Goal: Information Seeking & Learning: Learn about a topic

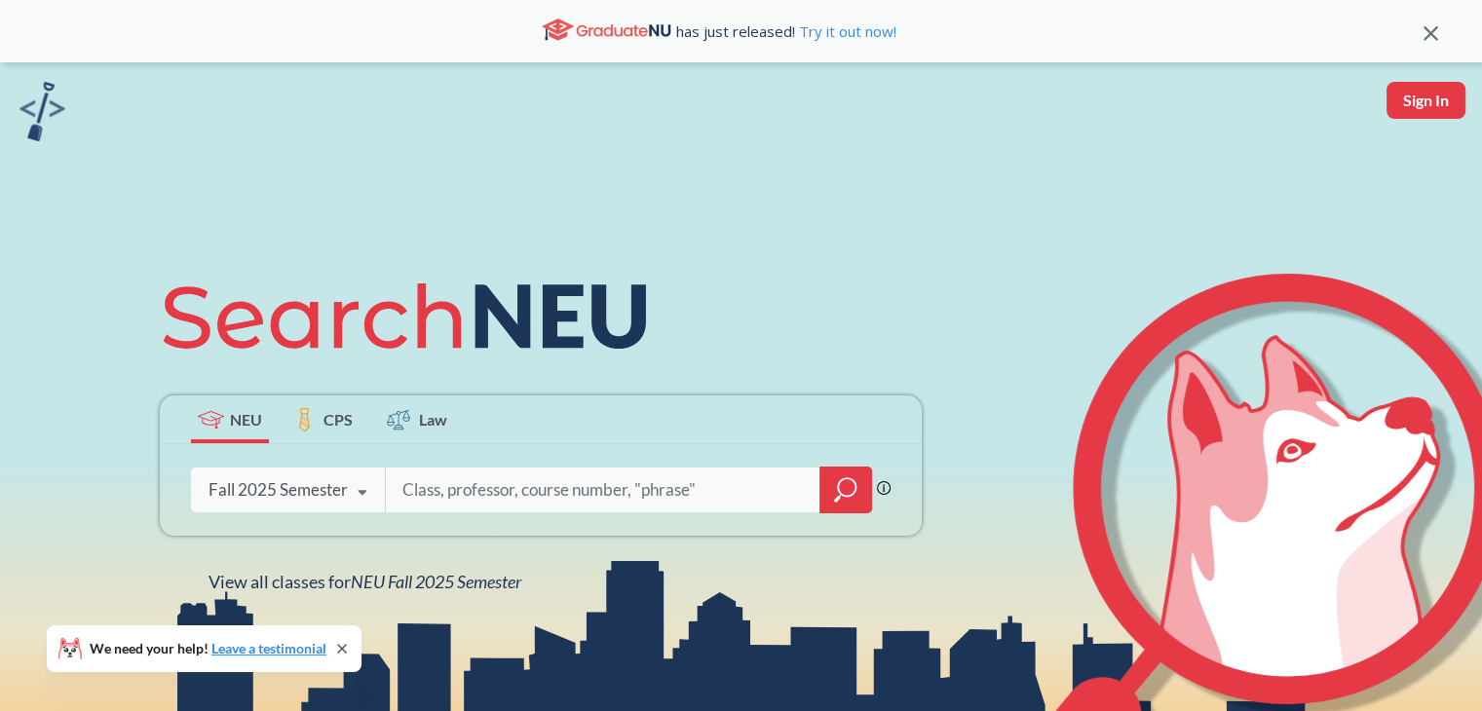
click at [561, 493] on input "search" at bounding box center [602, 490] width 405 height 41
type input "ds 4300"
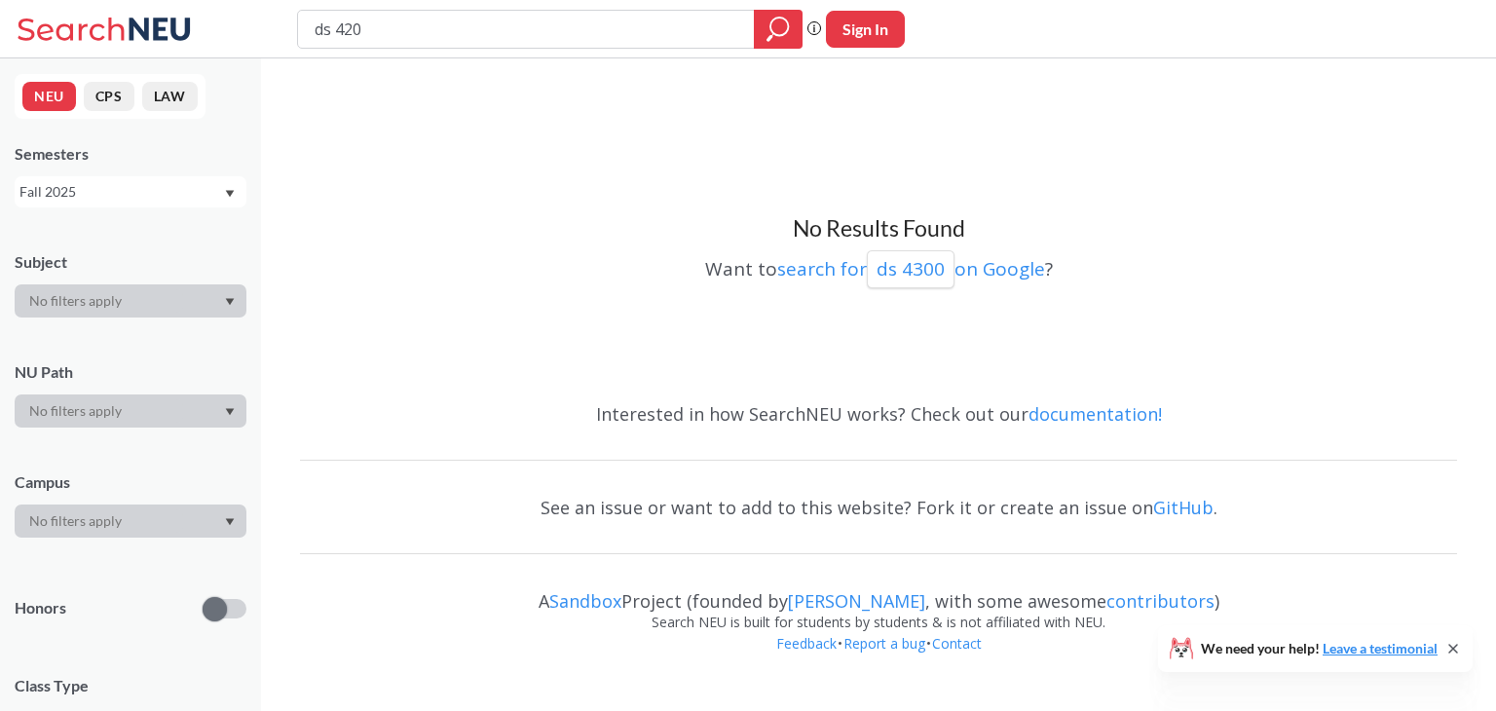
type input "ds 4200"
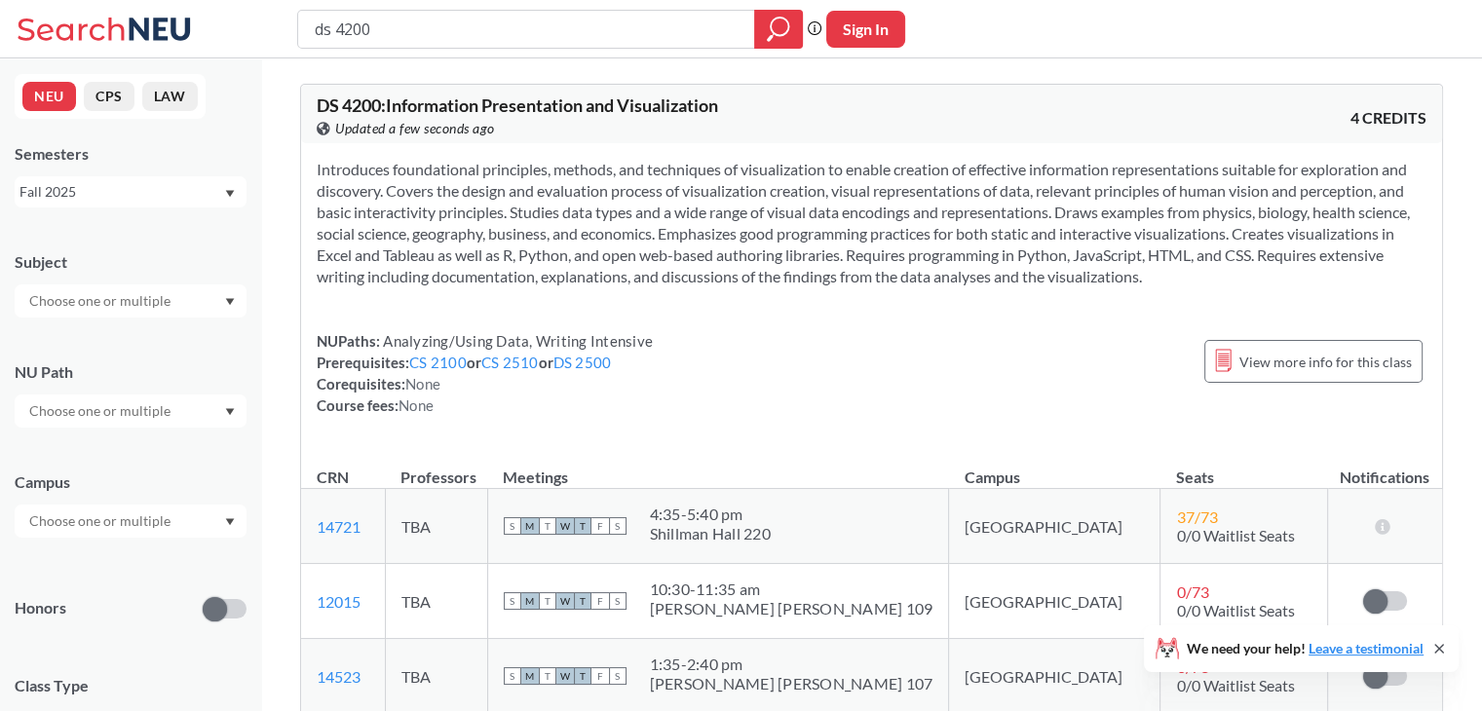
scroll to position [343, 0]
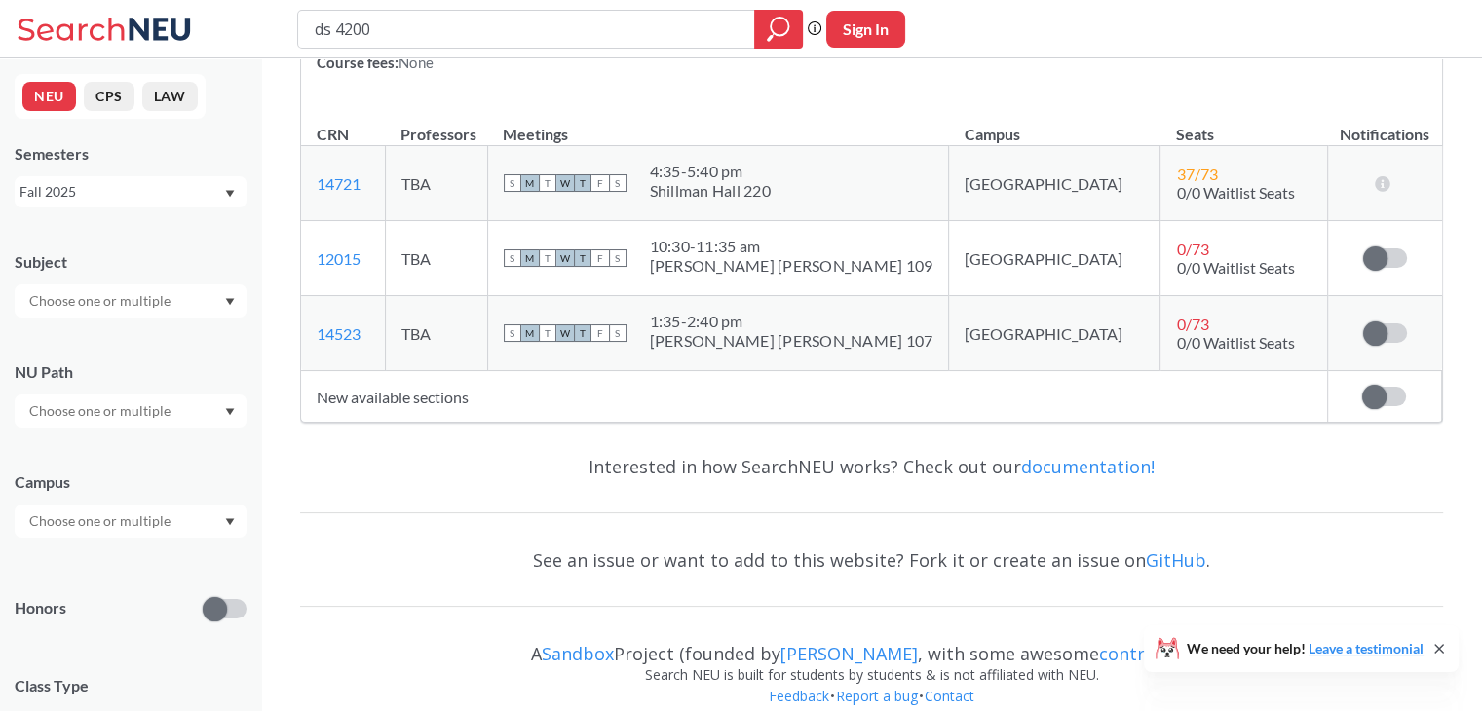
click at [508, 422] on div "DS 4200 : Information Presentation and Visualization View this course on Banner…" at bounding box center [871, 81] width 1143 height 713
click at [425, 30] on input "ds 4200" at bounding box center [527, 29] width 428 height 33
type input "ds 4400"
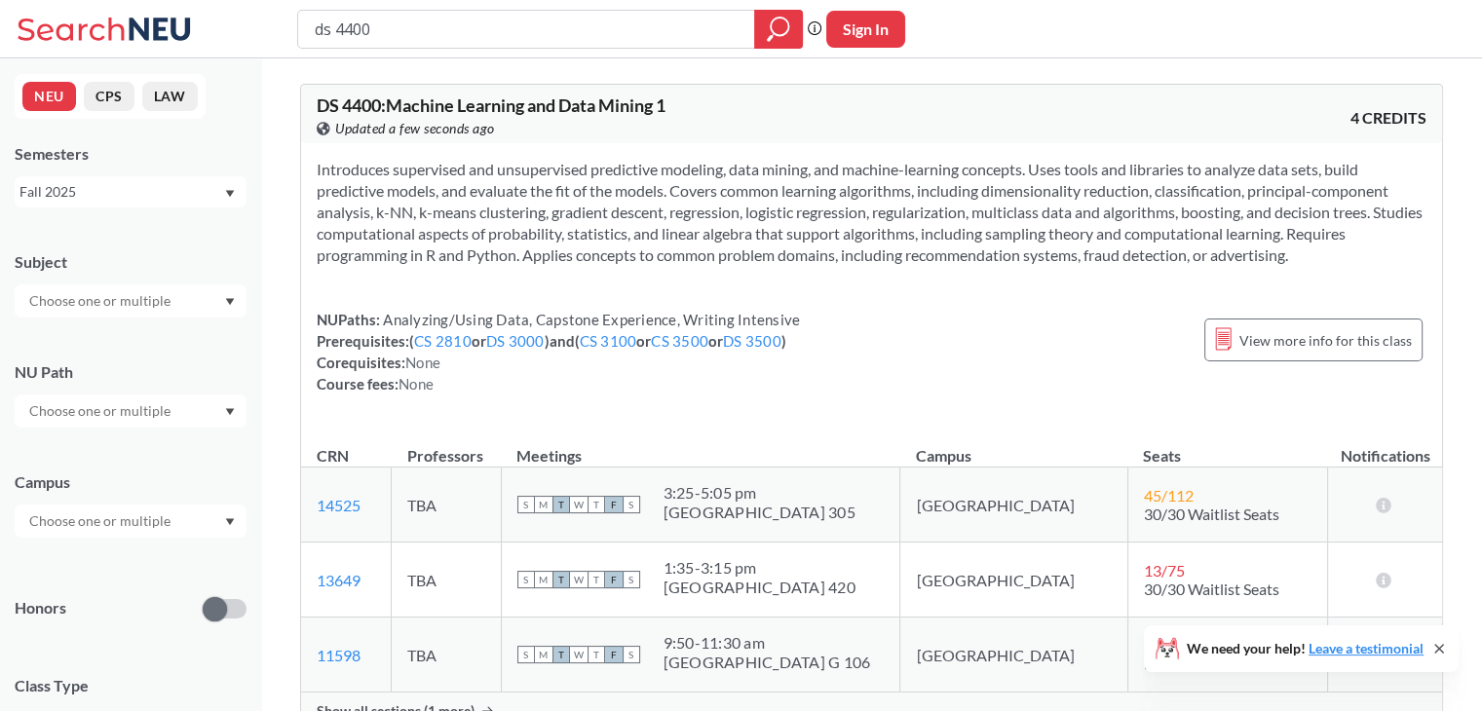
scroll to position [232, 0]
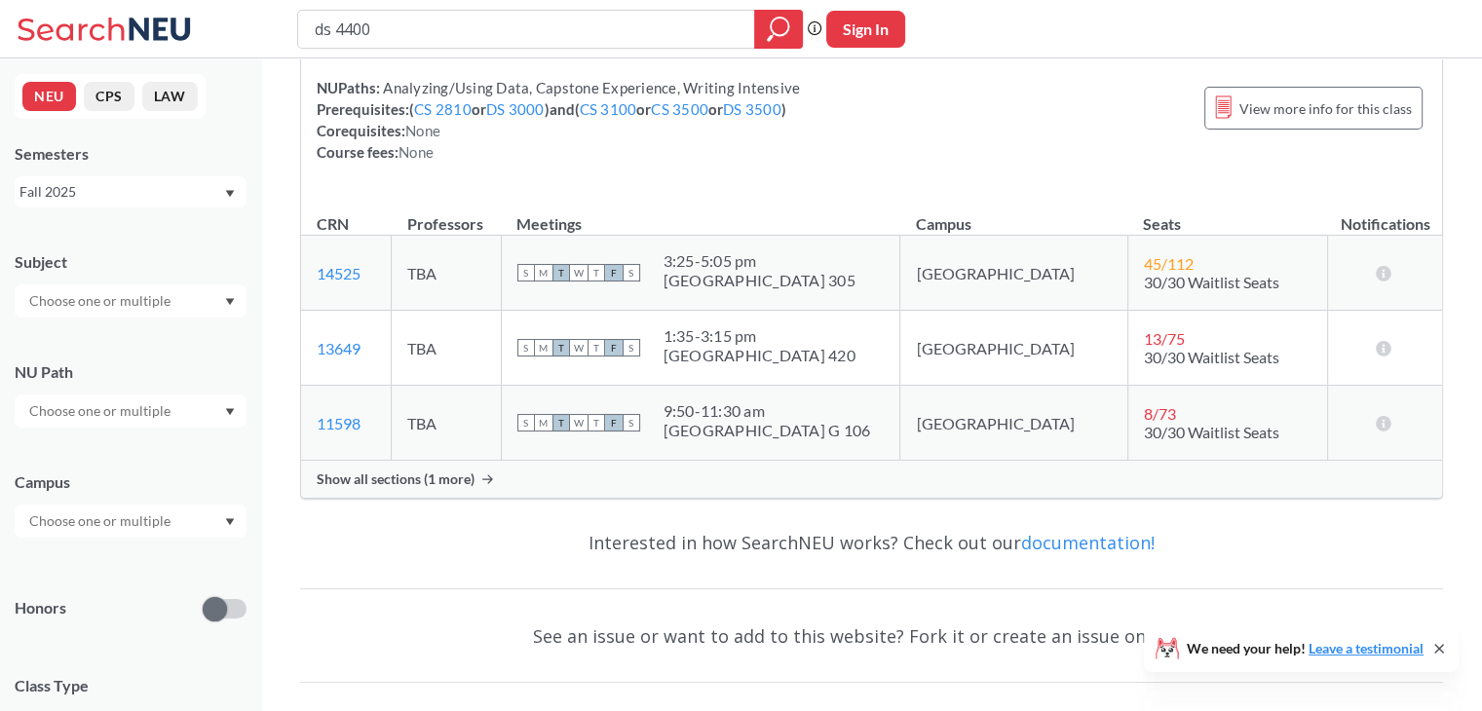
click at [569, 473] on div "Show all sections (1 more)" at bounding box center [871, 479] width 1141 height 37
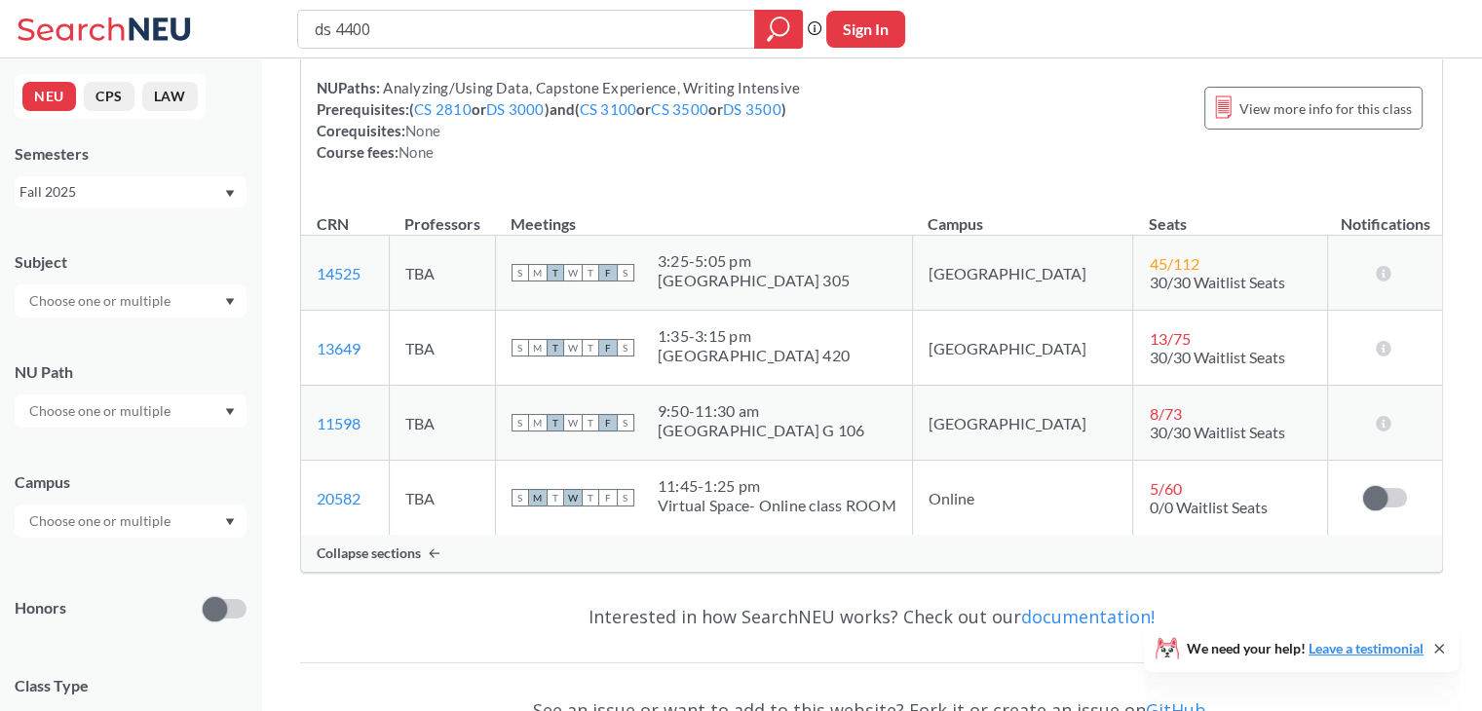
scroll to position [0, 0]
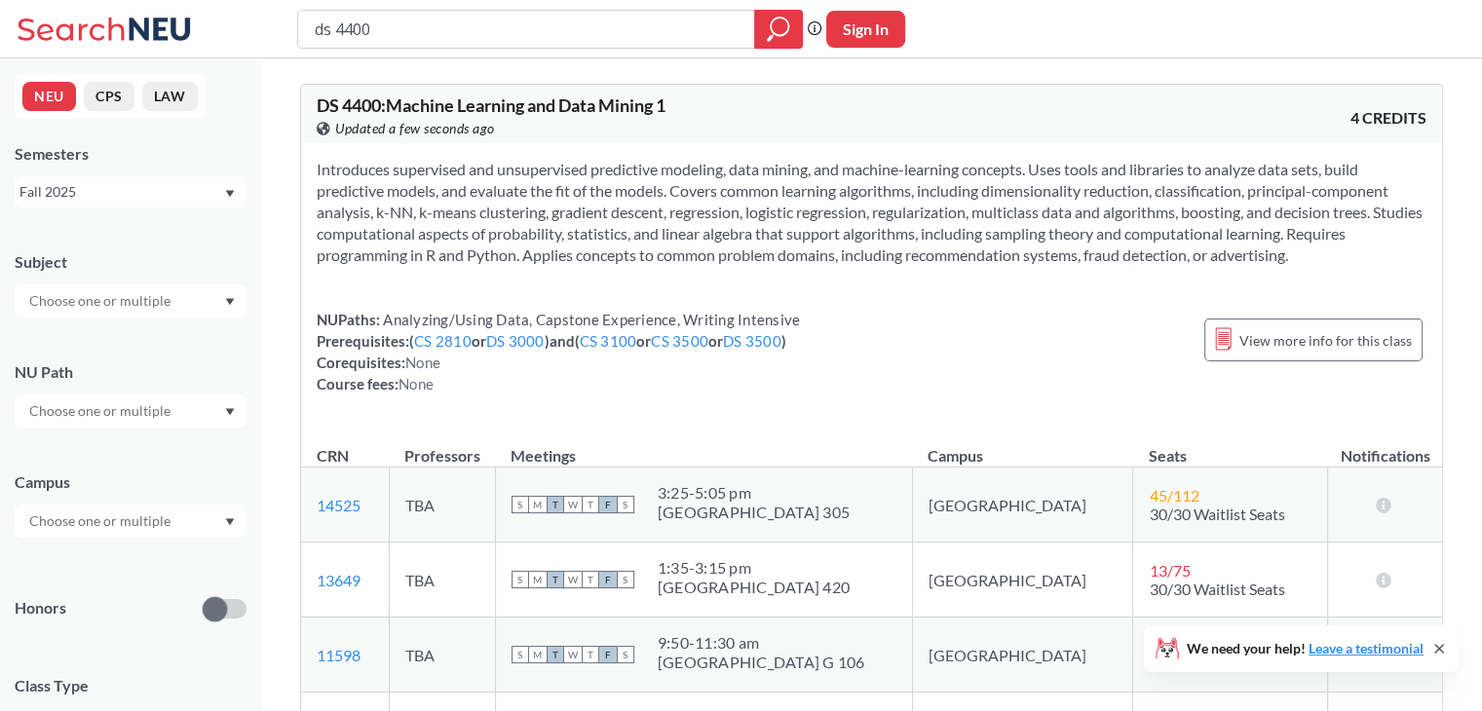
click at [446, 50] on div "ds 4400 Phrase search guarantees the exact search appears in the results. Ex. I…" at bounding box center [741, 29] width 1482 height 58
click at [416, 24] on input "ds 4400" at bounding box center [527, 29] width 428 height 33
type input "ds 5800"
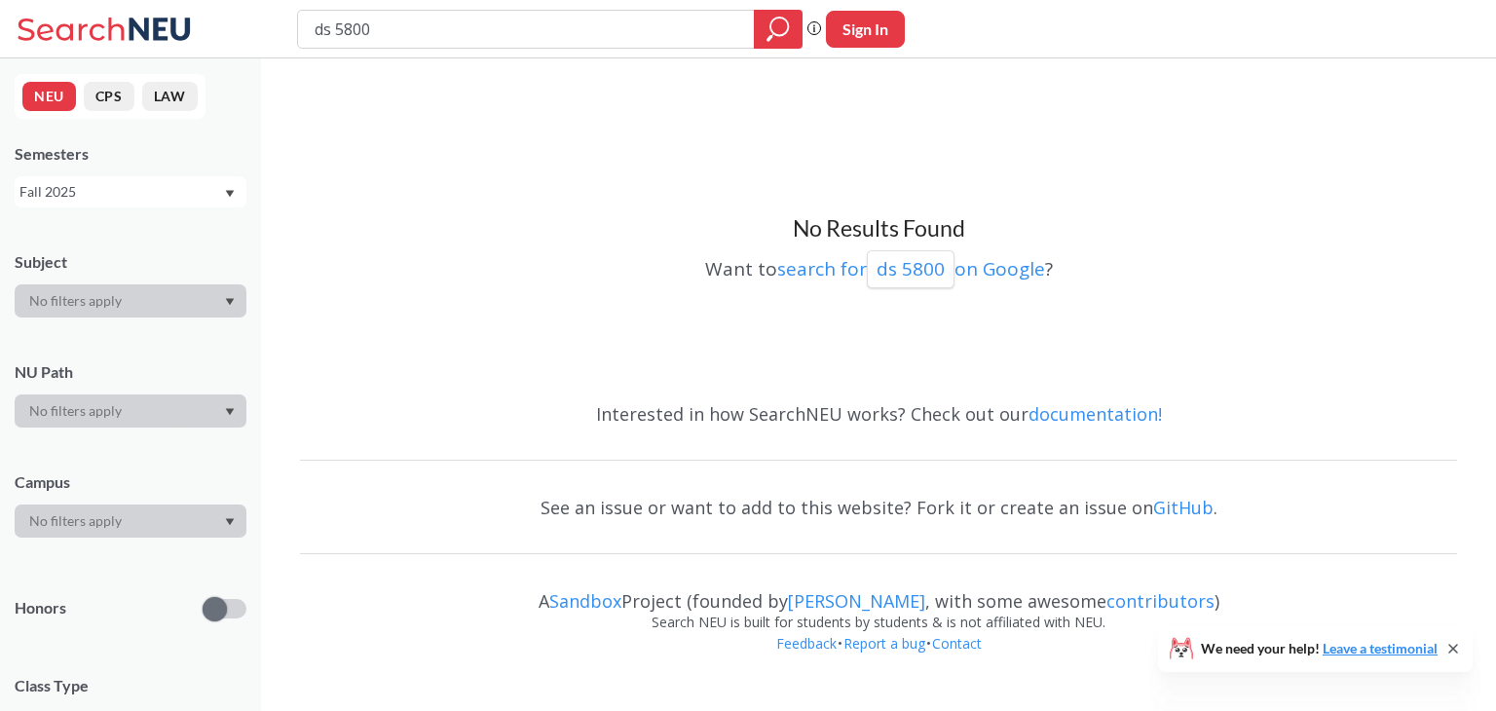
click at [327, 29] on input "ds 5800" at bounding box center [527, 29] width 428 height 33
type input "cs 5800"
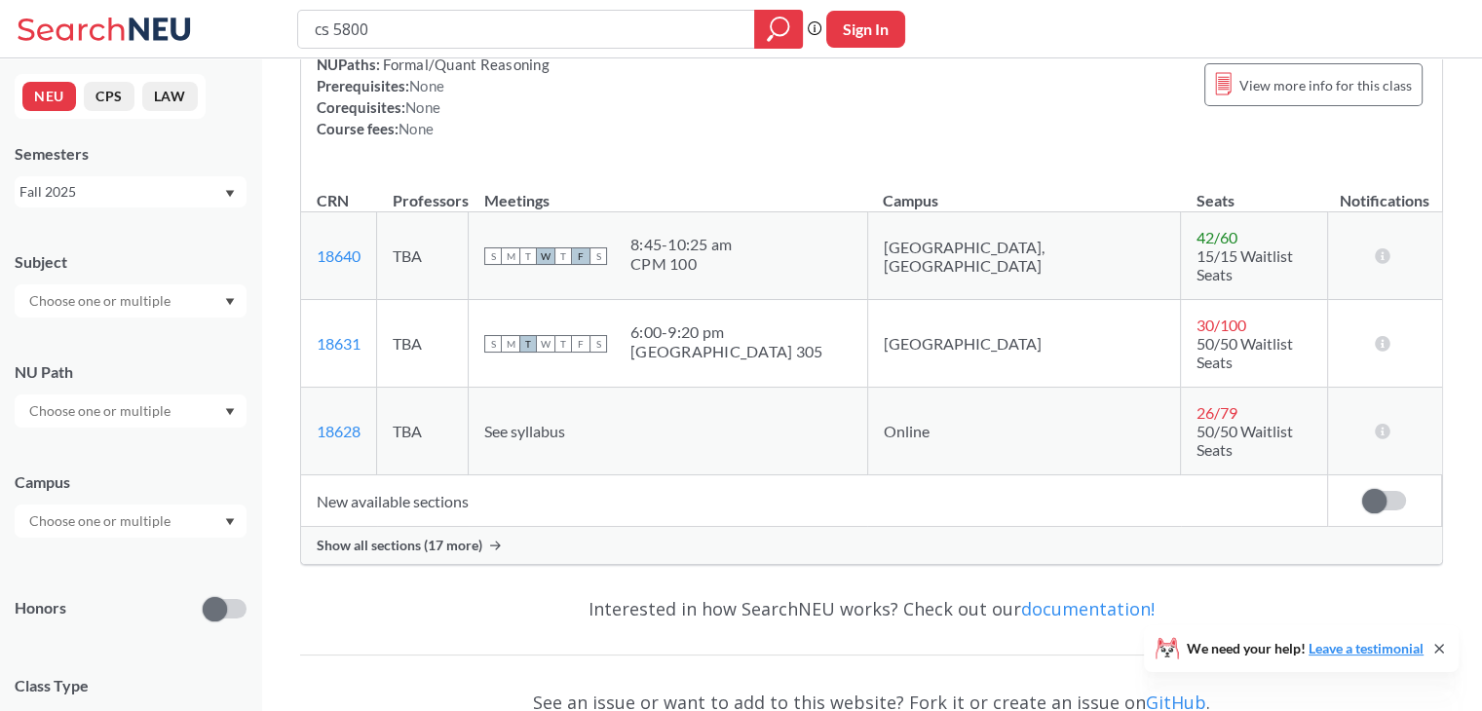
scroll to position [214, 0]
click at [518, 525] on div "Show all sections (17 more)" at bounding box center [871, 543] width 1141 height 37
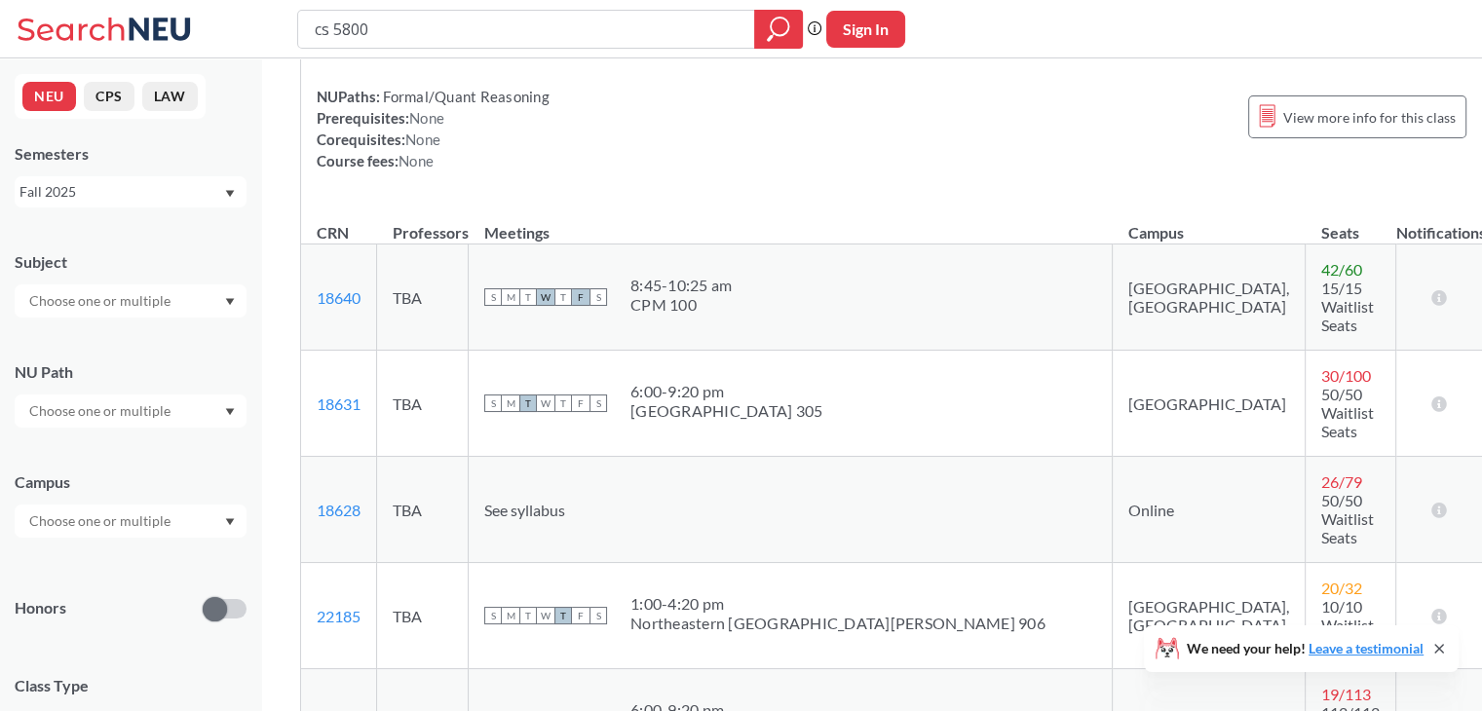
scroll to position [998, 0]
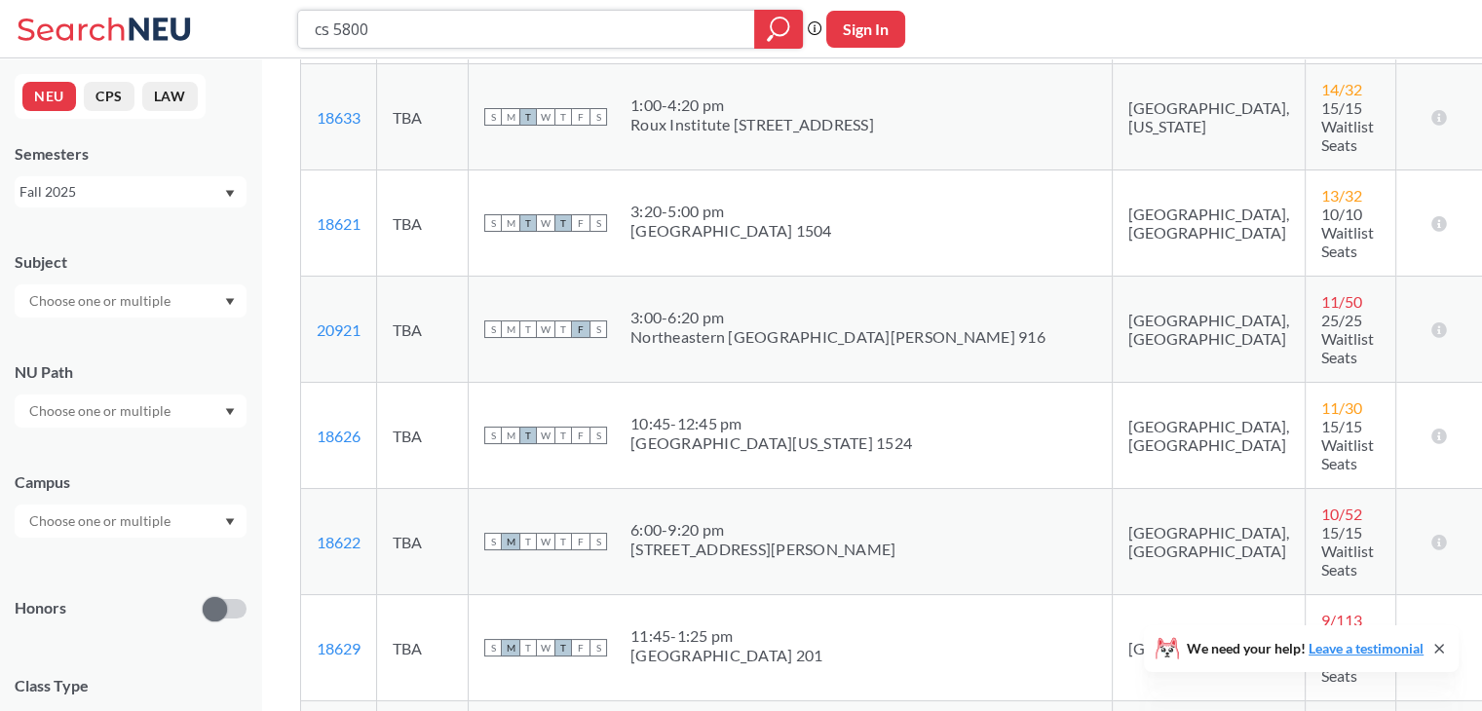
click at [542, 34] on input "cs 5800" at bounding box center [527, 29] width 428 height 33
type input "cs 4100"
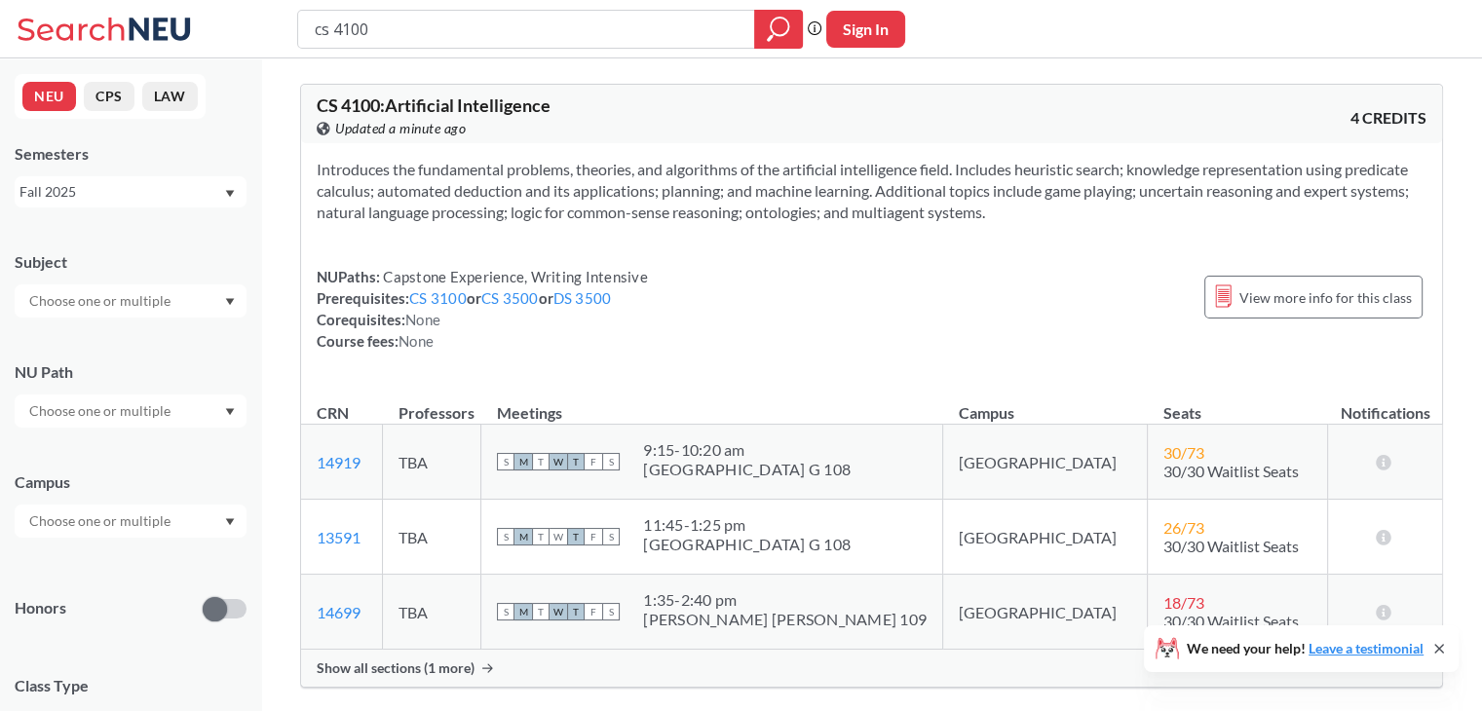
scroll to position [57, 0]
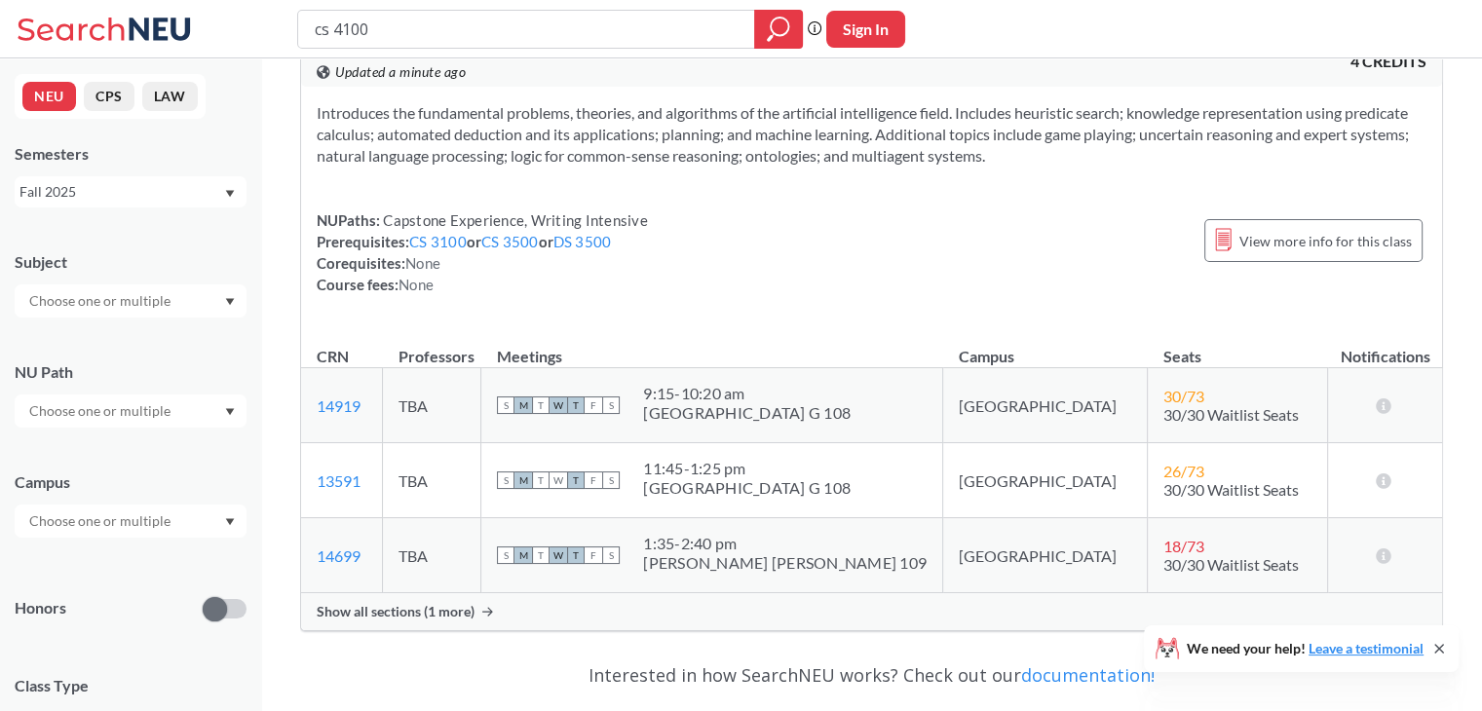
click at [432, 613] on span "Show all sections (1 more)" at bounding box center [396, 612] width 158 height 18
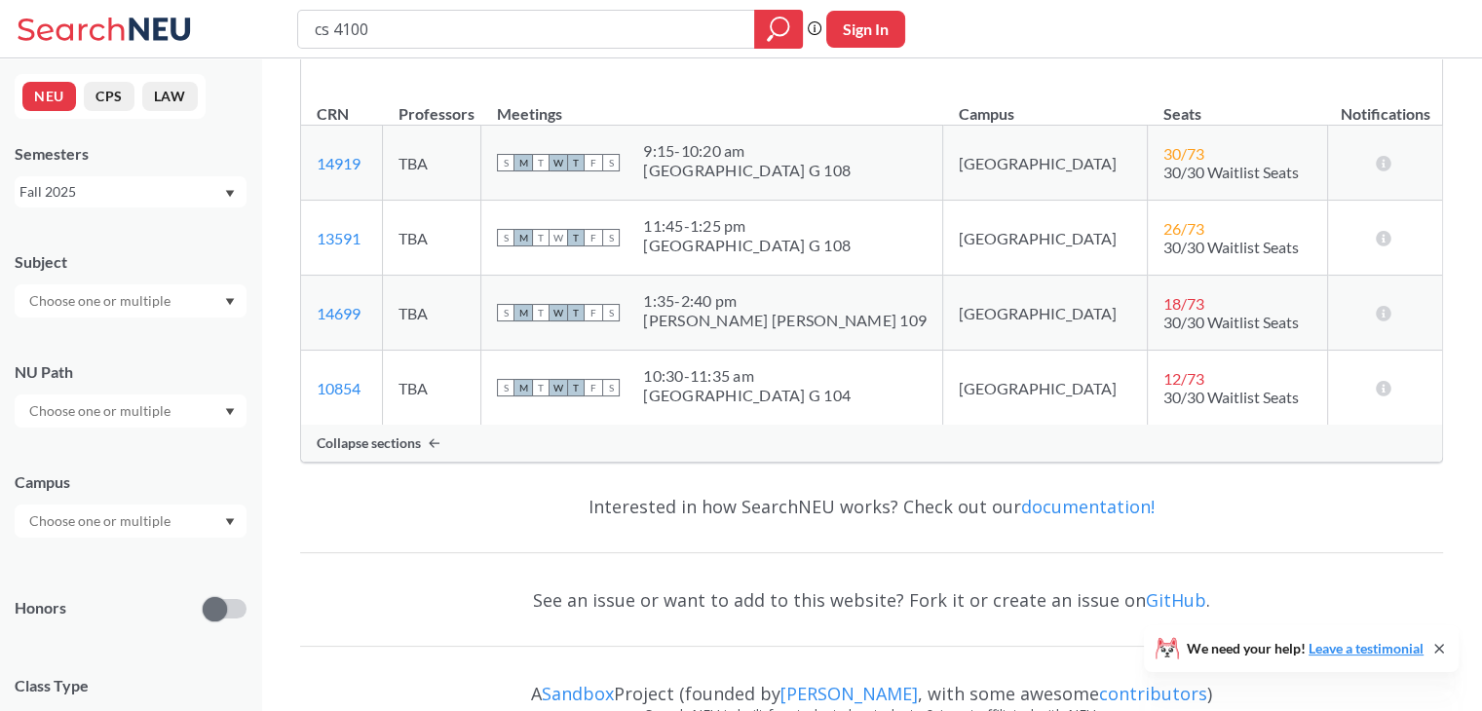
scroll to position [298, 0]
click at [455, 34] on input "cs 4100" at bounding box center [527, 29] width 428 height 33
type input "cs 4120"
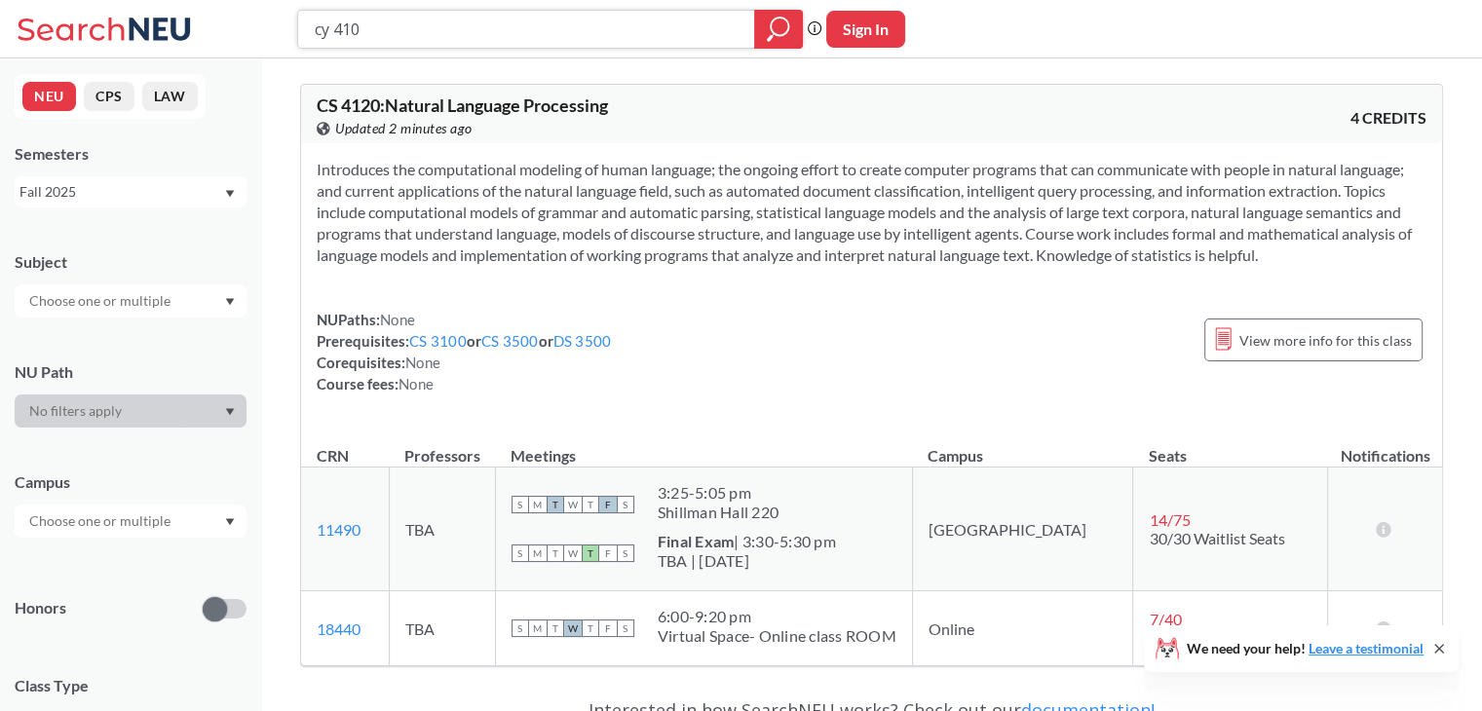
type input "cy 4100"
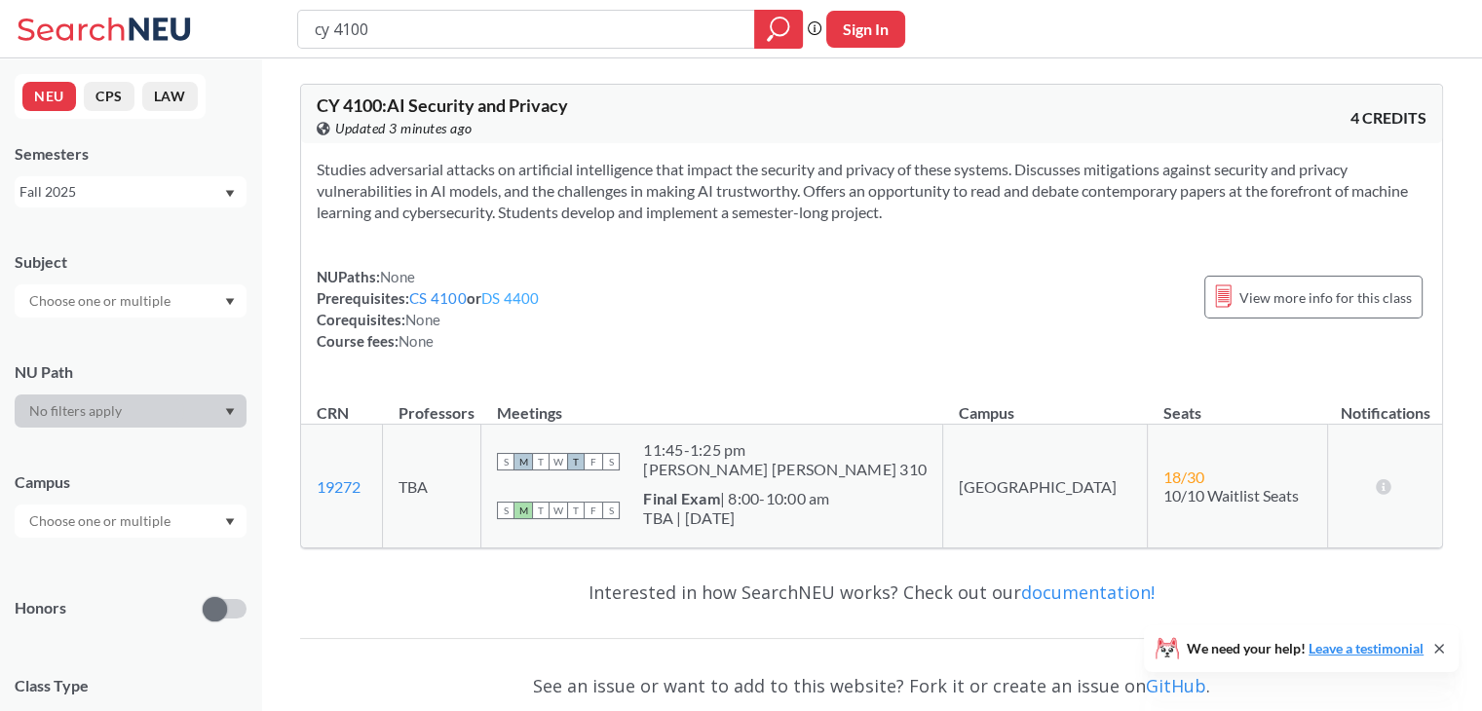
click at [500, 303] on link "DS 4400" at bounding box center [510, 298] width 58 height 18
click at [525, 38] on input "cy 4100" at bounding box center [527, 29] width 428 height 33
type input "ds 4300"
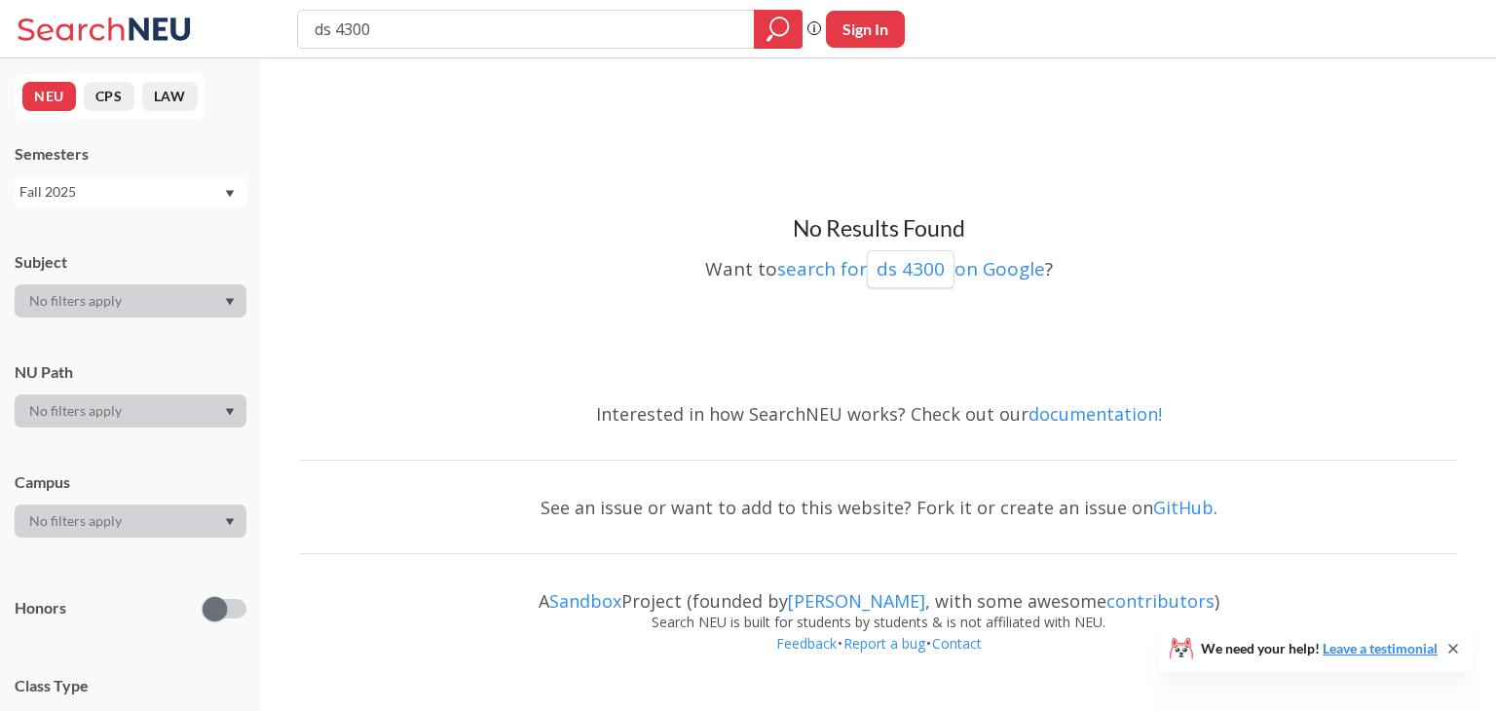
click at [132, 200] on div "Fall 2025" at bounding box center [121, 191] width 204 height 21
click at [127, 304] on div "Spring 2025" at bounding box center [135, 314] width 220 height 21
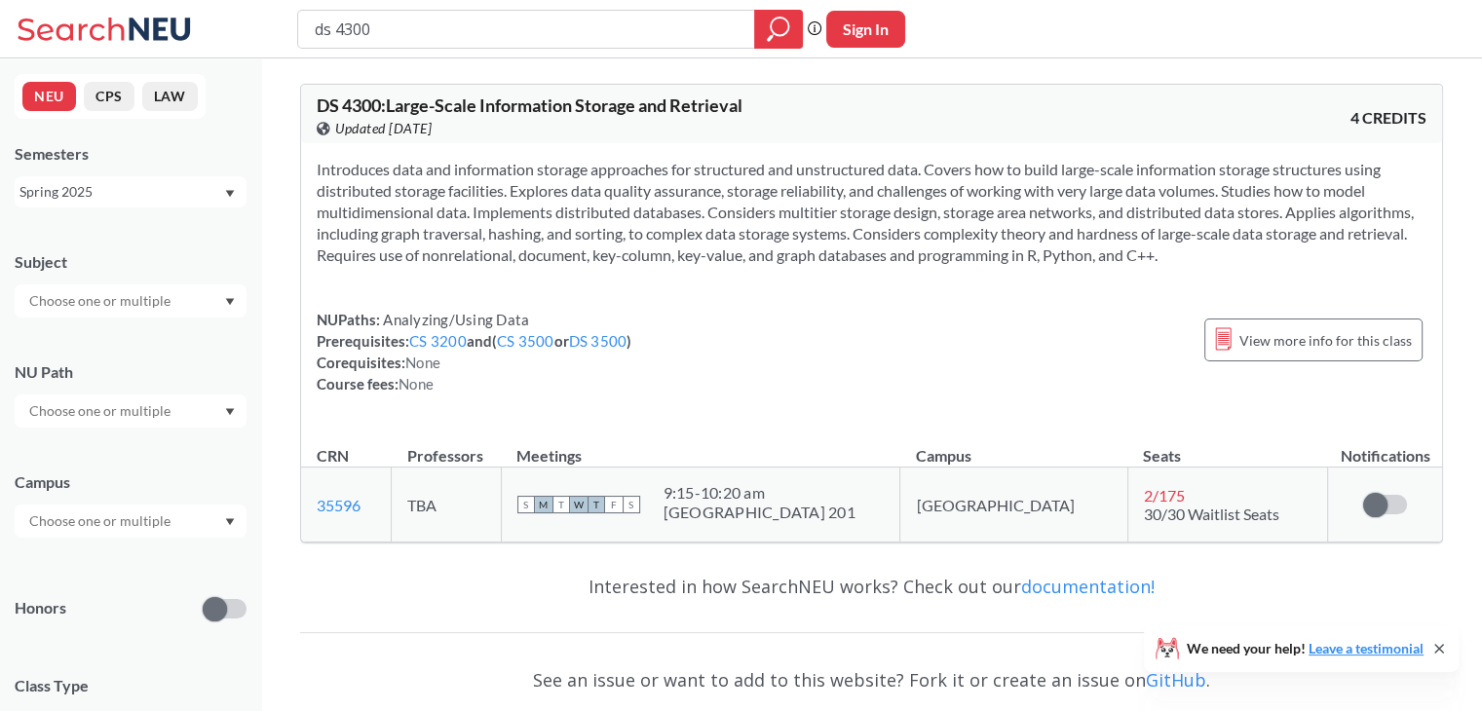
click at [140, 227] on div "NEU CPS LAW Semesters Spring 2025 Subject NU Path Campus Honors Class Type Lect…" at bounding box center [130, 384] width 261 height 653
click at [121, 183] on div "Spring 2025" at bounding box center [121, 191] width 204 height 21
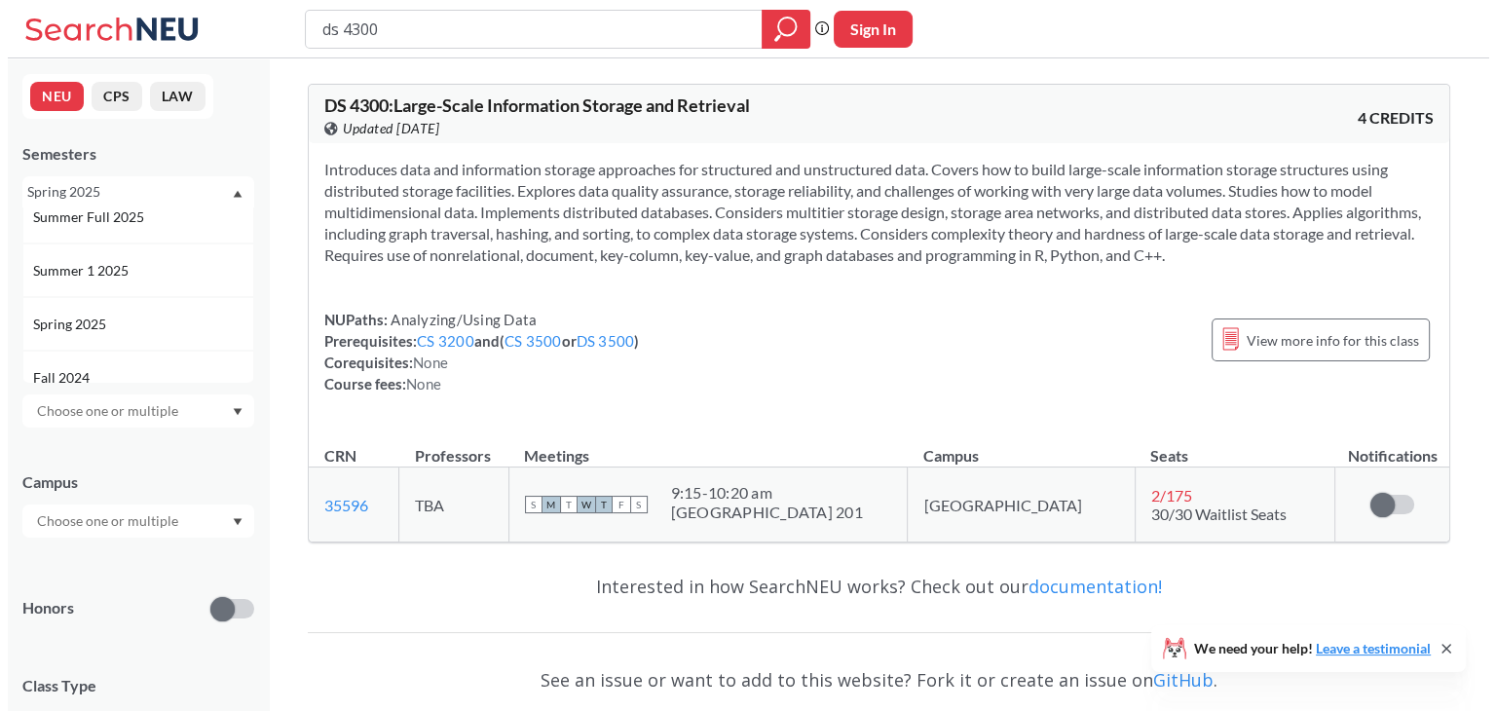
scroll to position [125, 0]
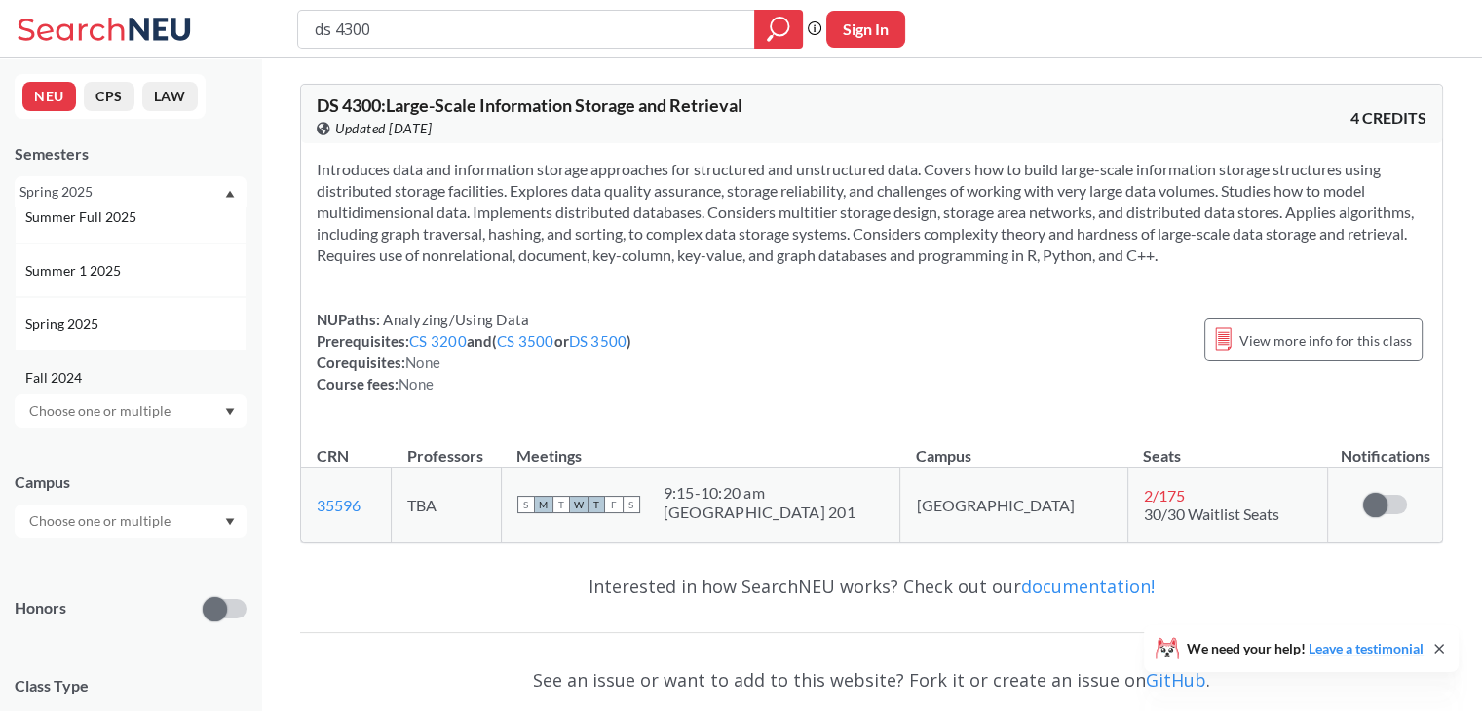
click at [98, 371] on div "Fall 2024" at bounding box center [135, 377] width 220 height 21
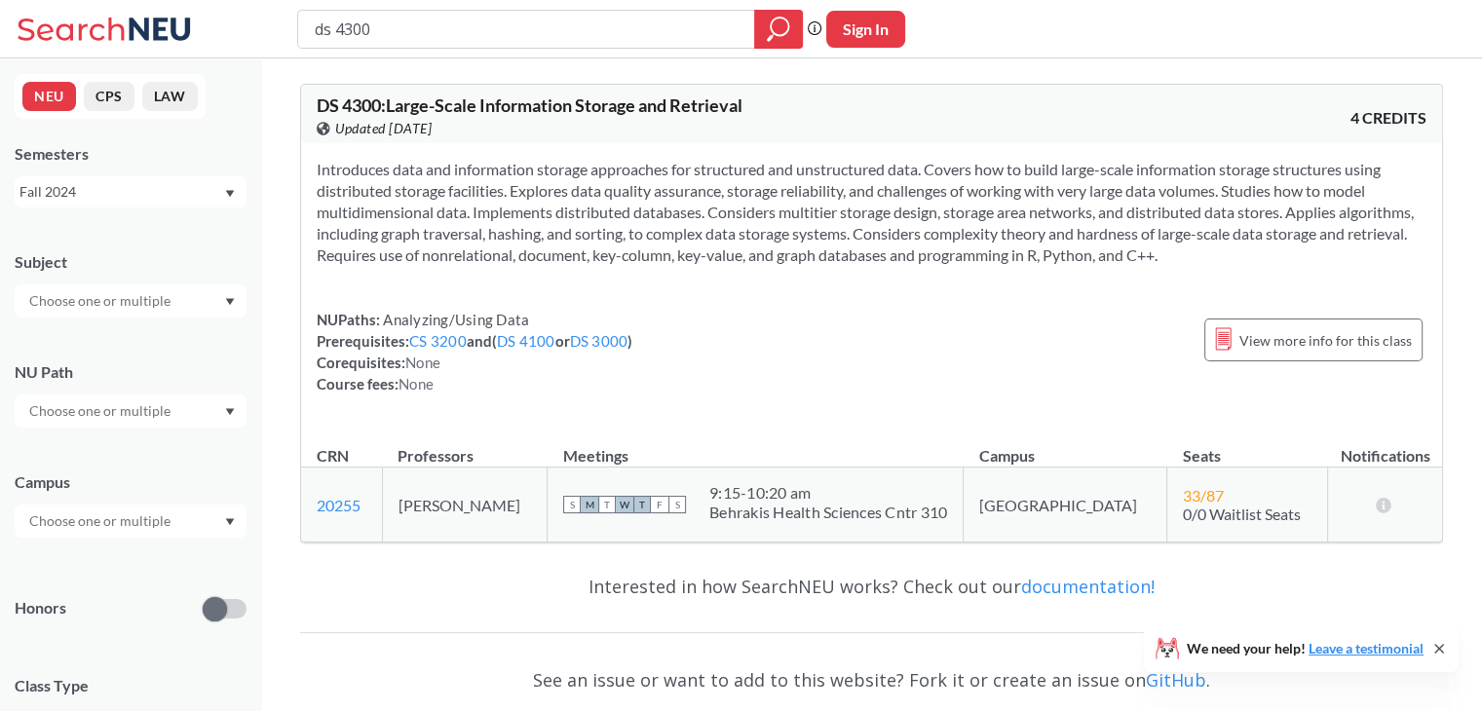
click at [197, 193] on div "Fall 2024" at bounding box center [121, 191] width 204 height 21
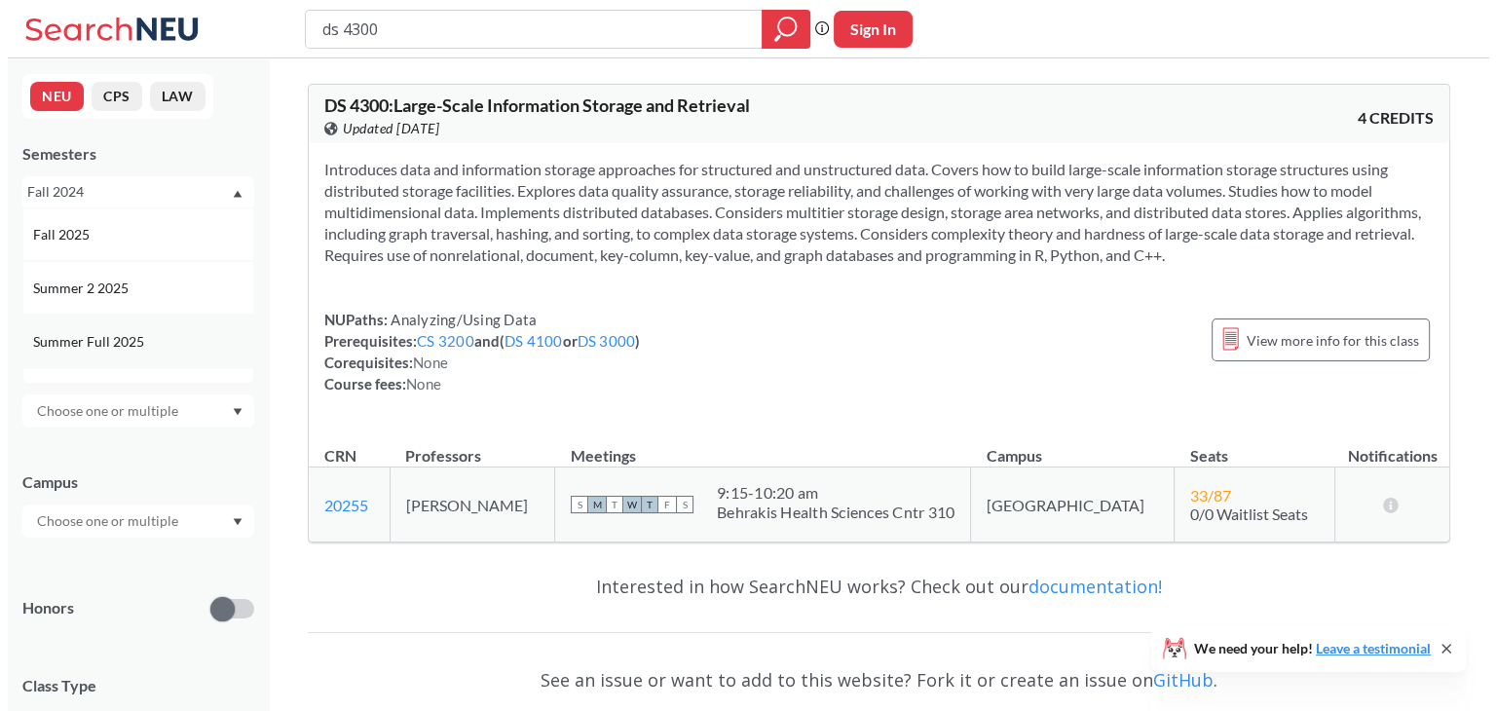
scroll to position [43, 0]
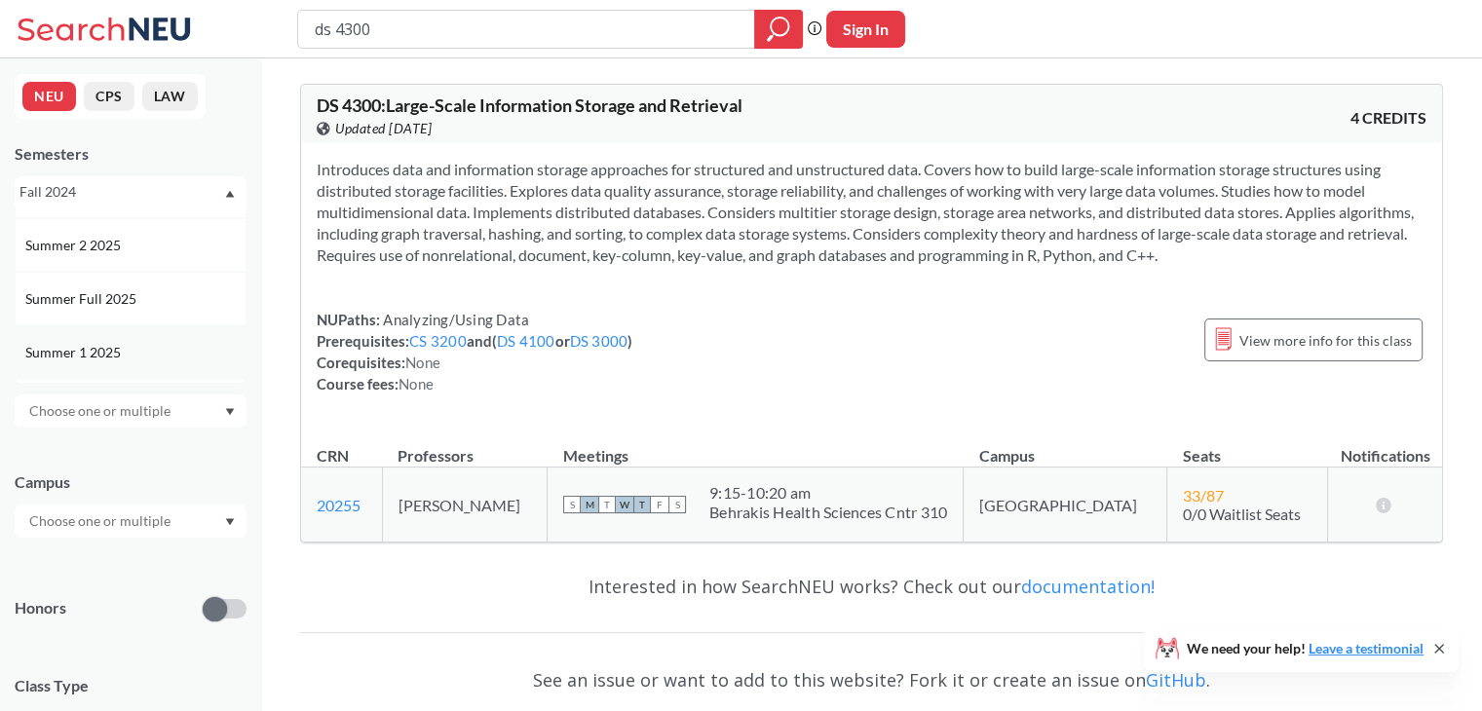
click at [109, 330] on div "Summer 1 2025" at bounding box center [131, 352] width 232 height 54
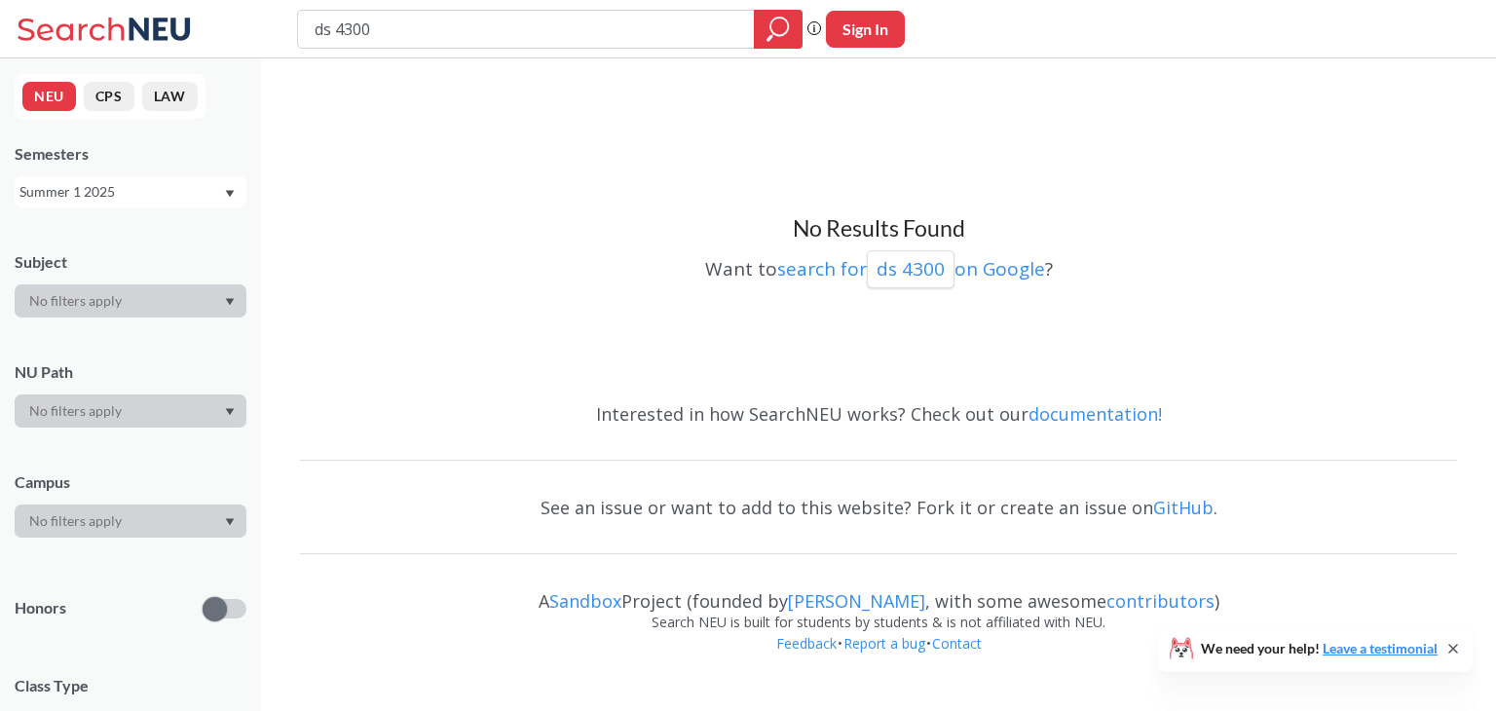
click at [136, 200] on div "Summer 1 2025" at bounding box center [121, 191] width 204 height 21
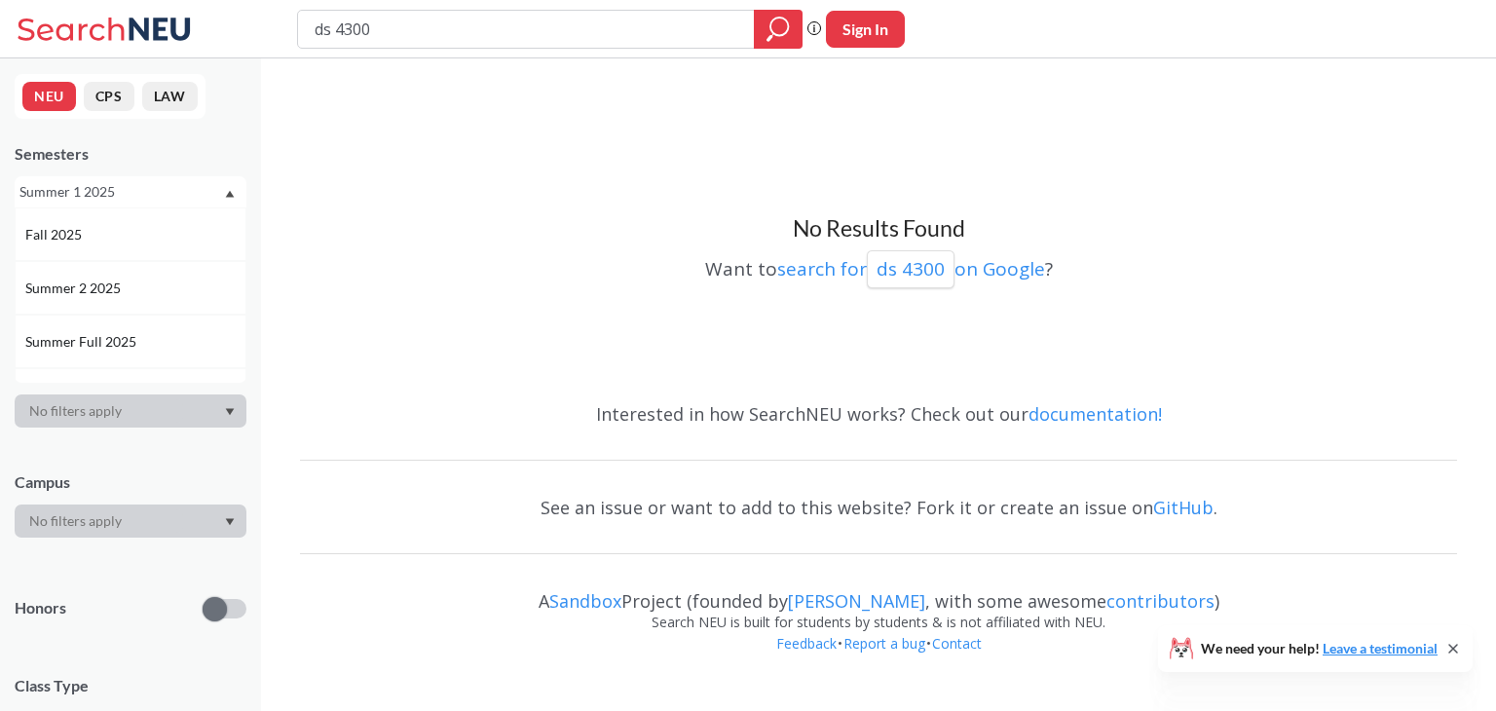
click at [132, 289] on div "Summer 2 2025" at bounding box center [135, 288] width 220 height 21
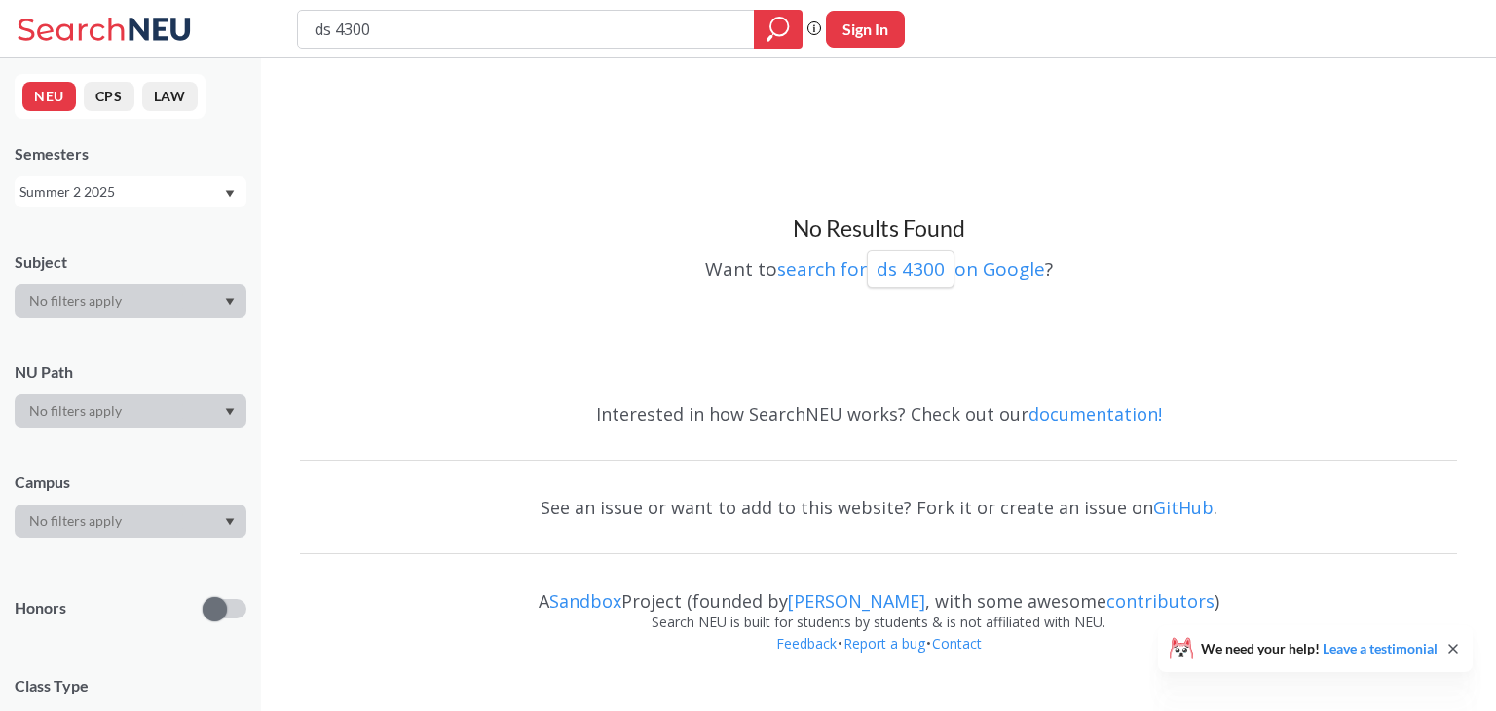
click at [137, 198] on div "Summer 2 2025" at bounding box center [121, 191] width 204 height 21
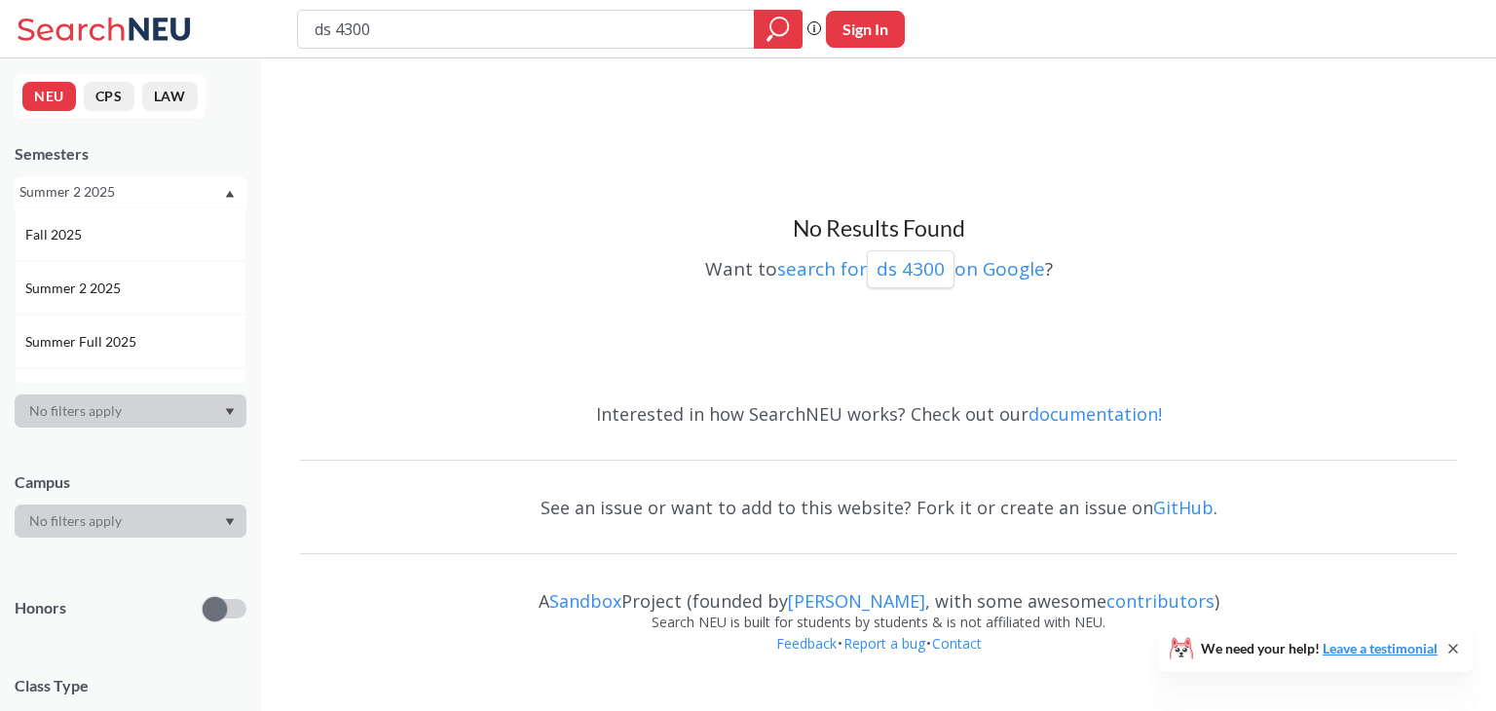
click at [120, 331] on span "Summer Full 2025" at bounding box center [82, 341] width 115 height 21
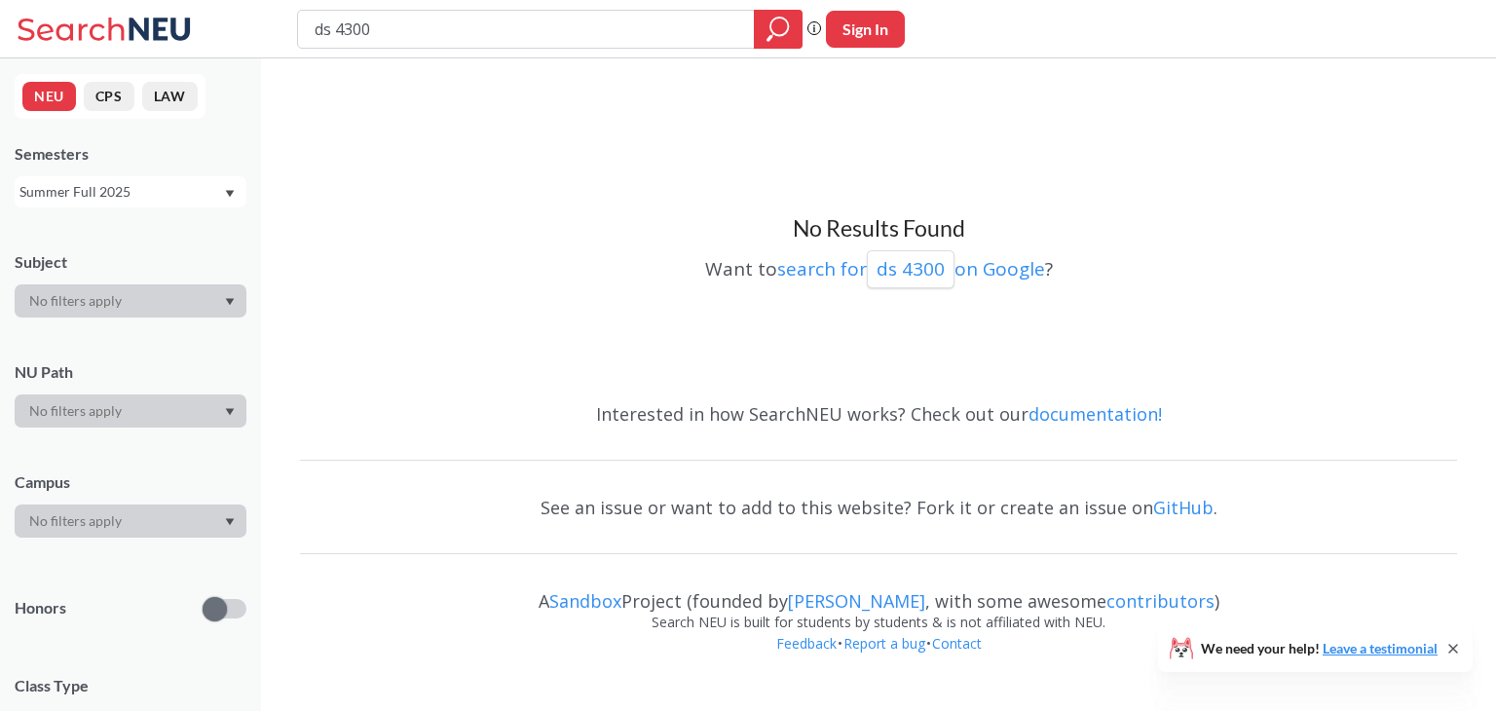
click at [148, 194] on div "Summer Full 2025" at bounding box center [121, 191] width 204 height 21
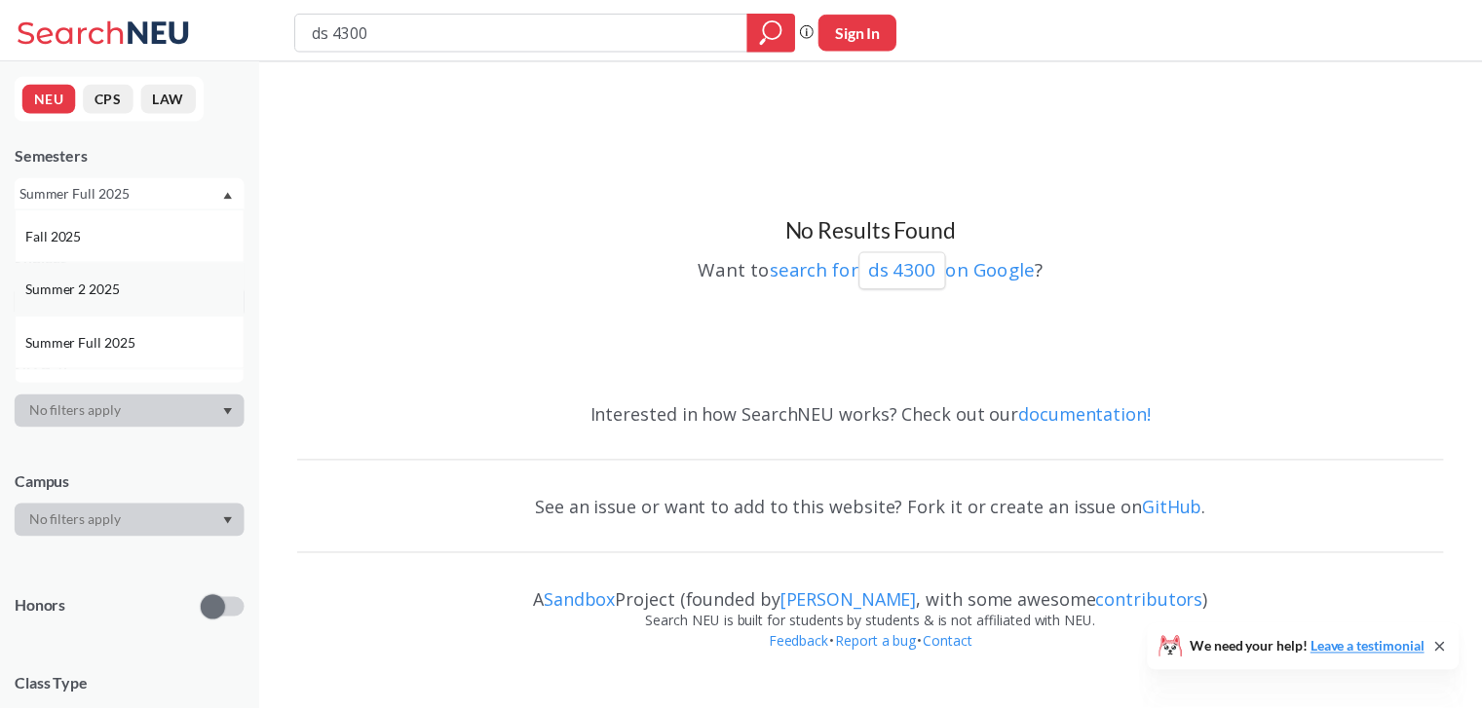
scroll to position [121, 0]
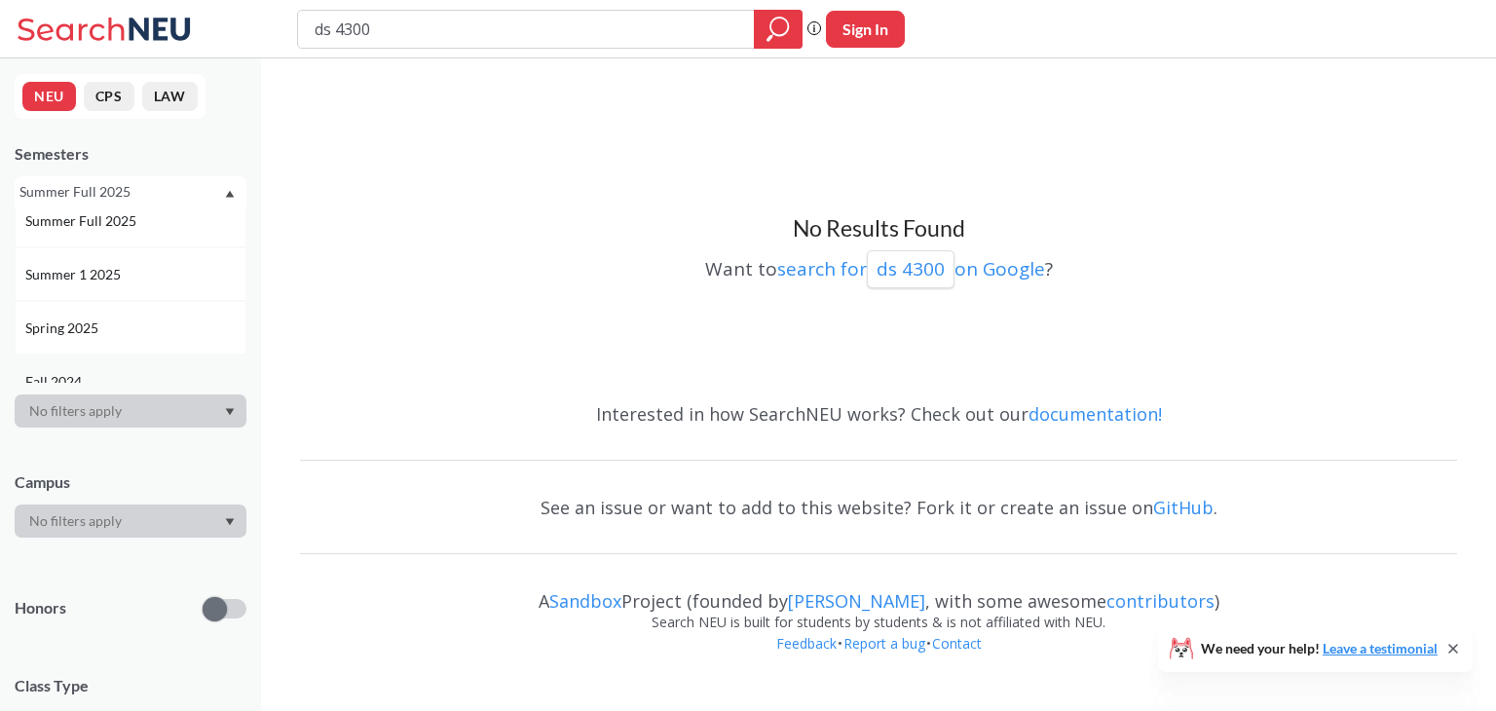
click at [103, 363] on div "Fall 2024" at bounding box center [131, 382] width 232 height 54
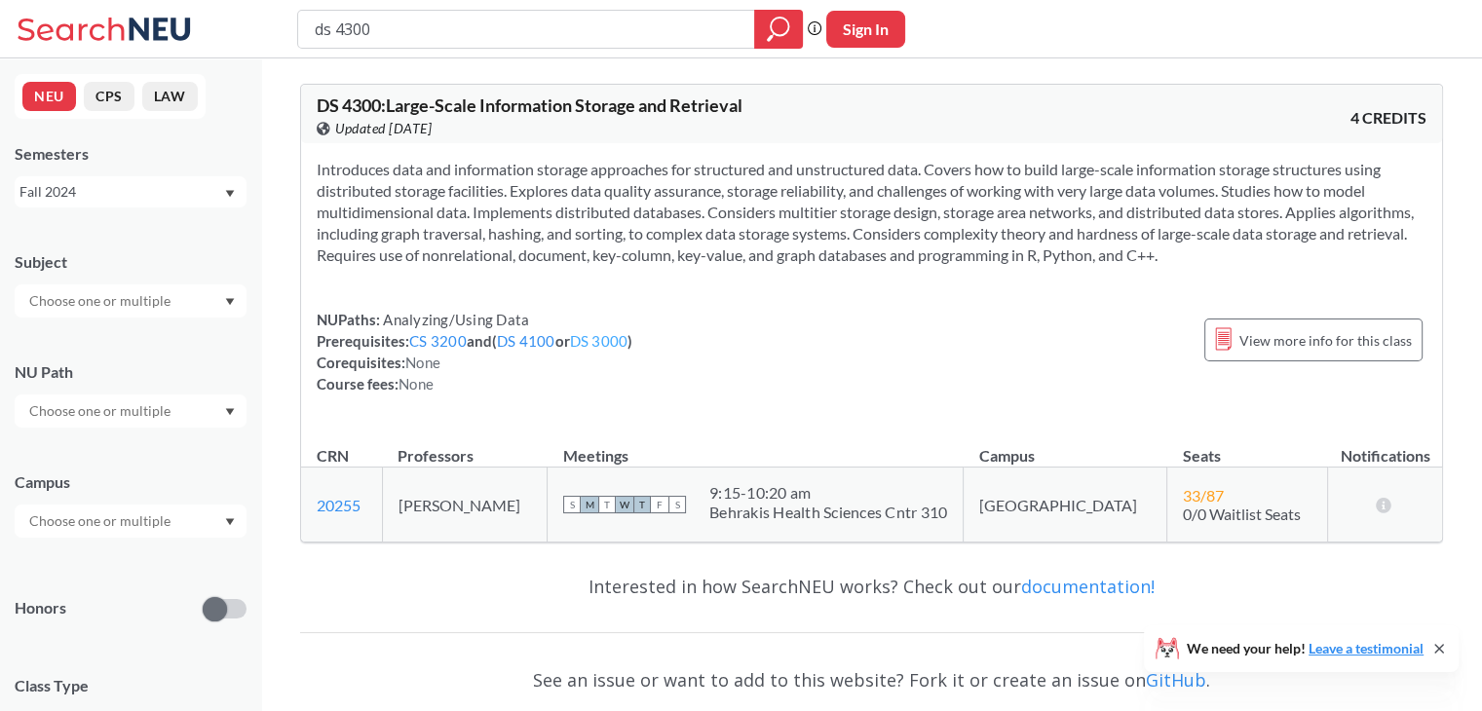
click at [590, 341] on link "DS 3000" at bounding box center [599, 341] width 58 height 18
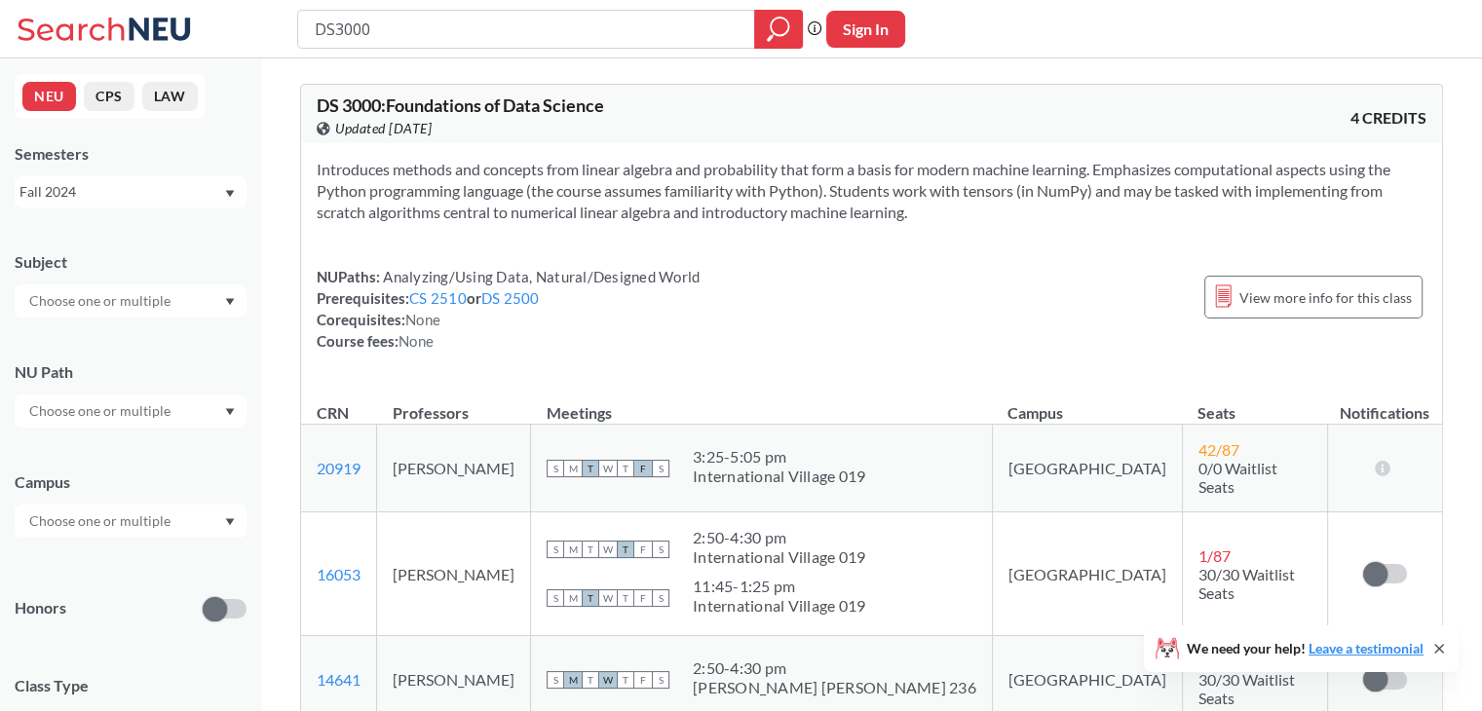
type input "ds 4300"
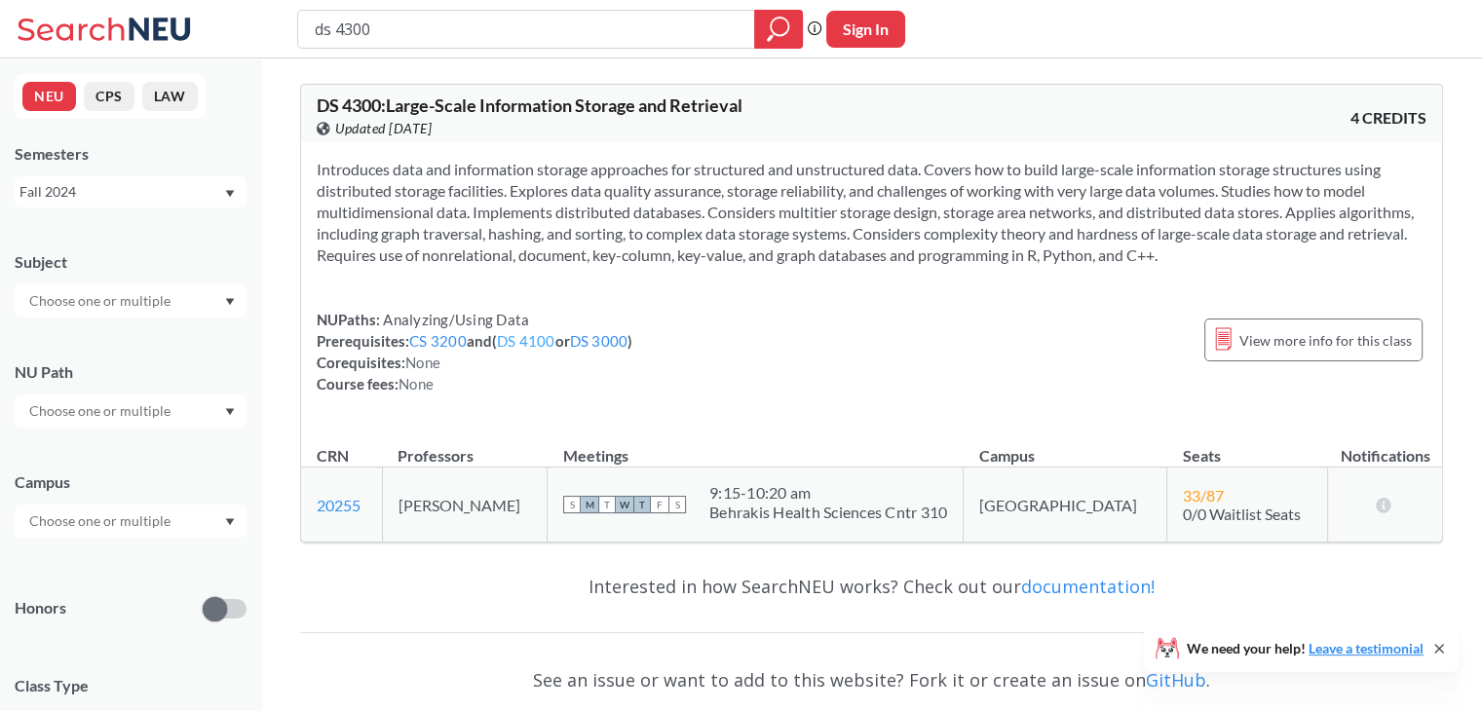
click at [525, 333] on link "DS 4100" at bounding box center [526, 341] width 58 height 18
click at [545, 342] on link "DS 4100" at bounding box center [526, 341] width 58 height 18
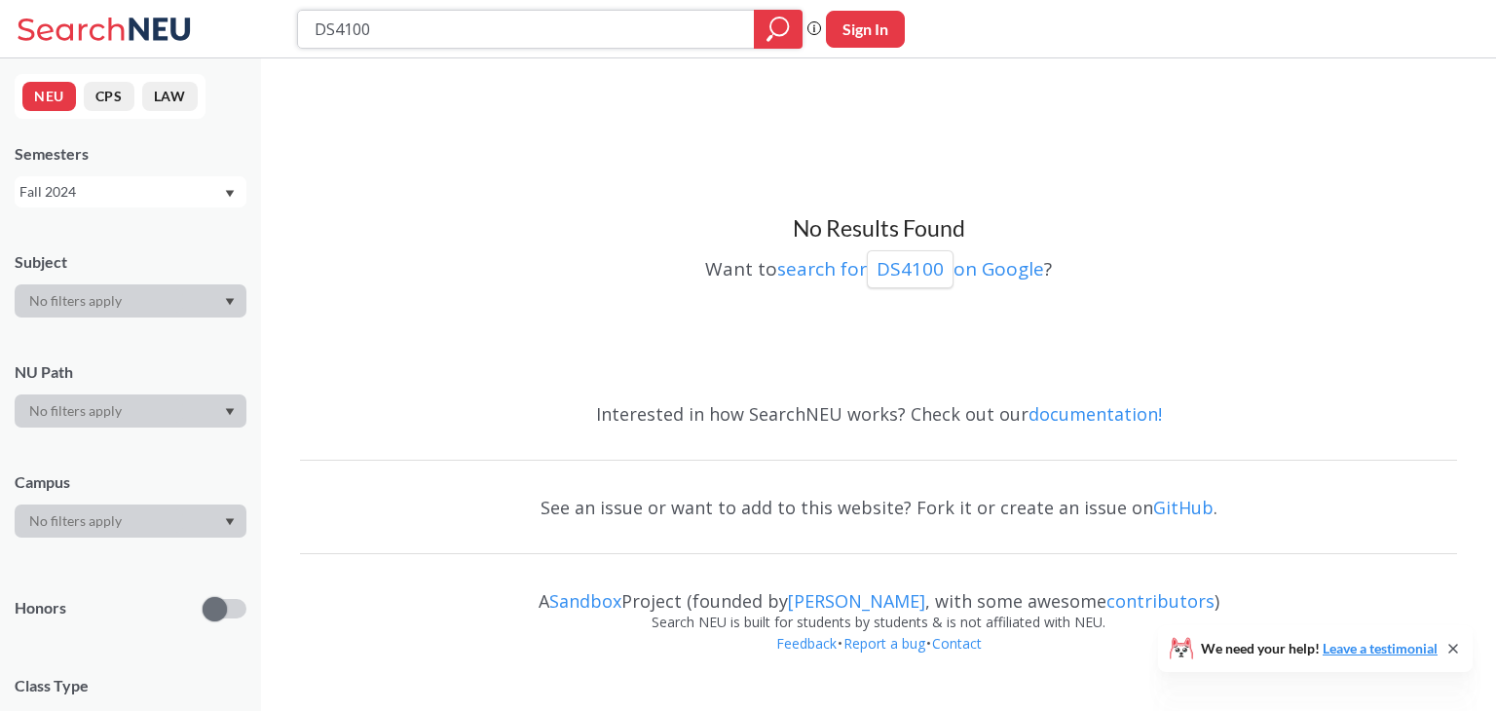
type input "DS 4100"
click at [334, 33] on input "DS 4100" at bounding box center [527, 29] width 428 height 33
click at [590, 117] on div "No Results Found Want to search for DS4100 on Google ?" at bounding box center [878, 227] width 1157 height 318
type input "ds 4300"
